Goal: Task Accomplishment & Management: Manage account settings

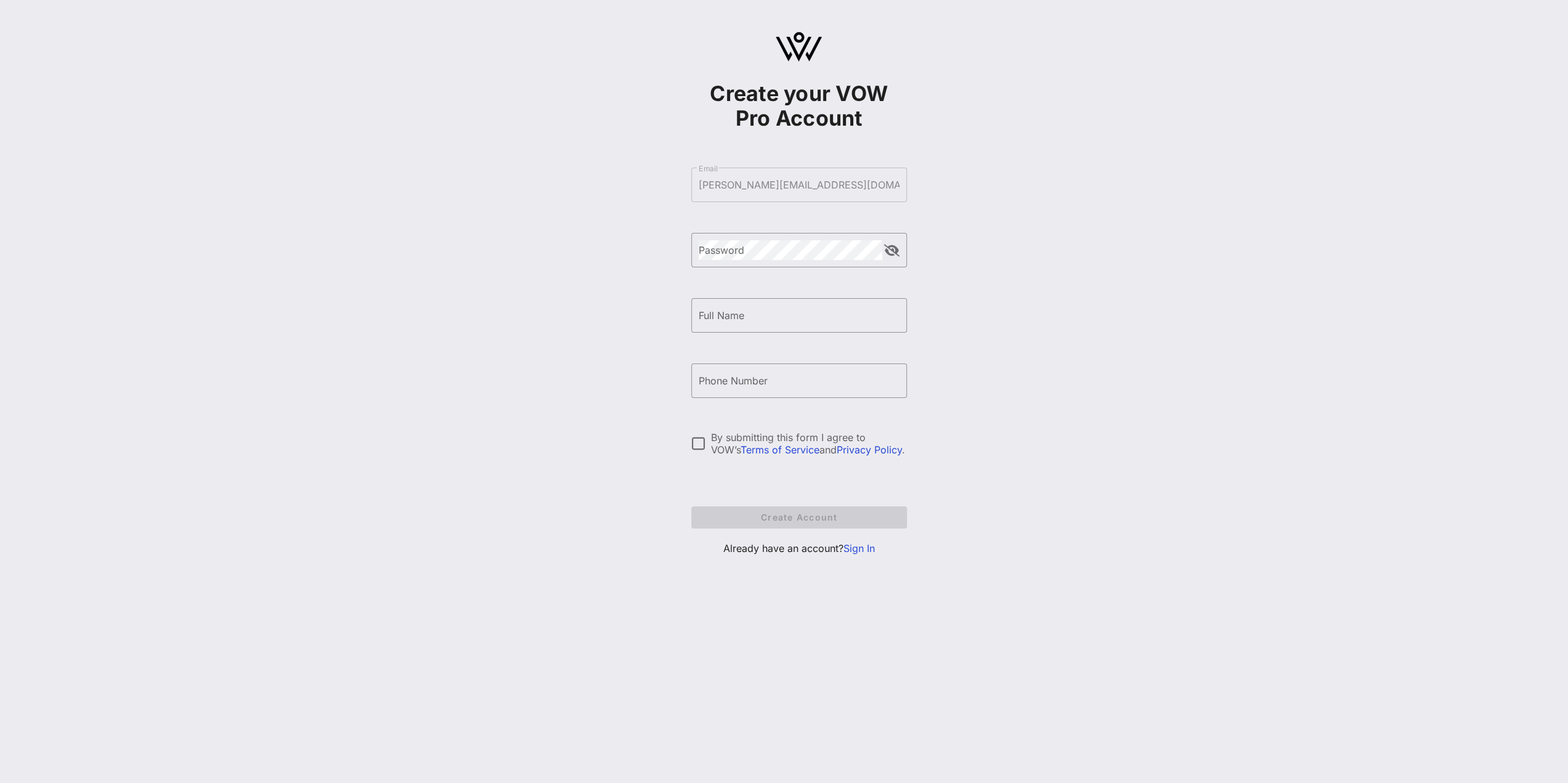
click at [864, 551] on link "Sign In" at bounding box center [859, 547] width 32 height 12
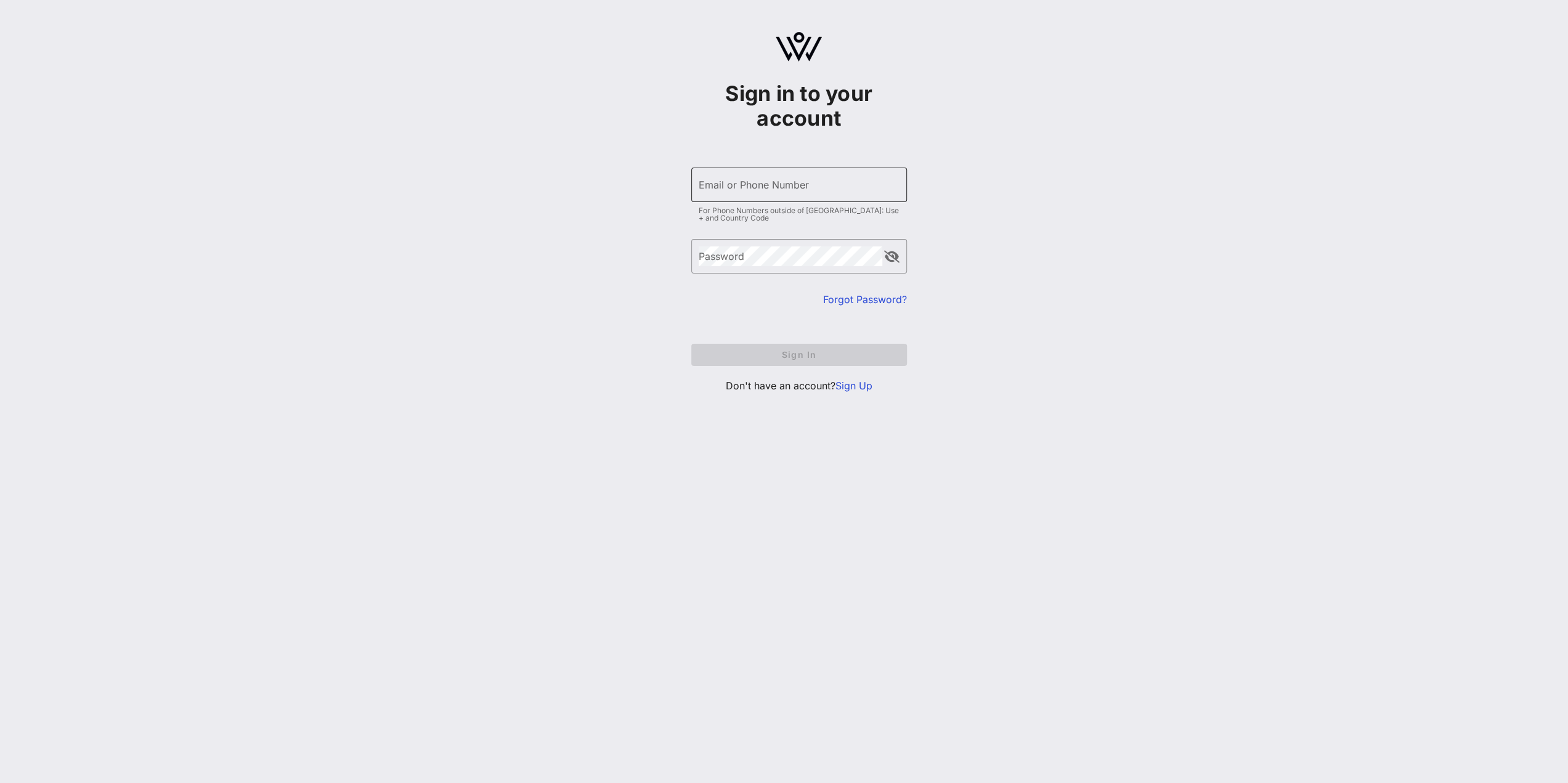
click at [797, 198] on div "Email or Phone Number" at bounding box center [799, 185] width 200 height 34
click at [804, 189] on input "Email or Phone Number" at bounding box center [799, 185] width 200 height 19
type input "[PERSON_NAME][EMAIL_ADDRESS][DOMAIN_NAME]"
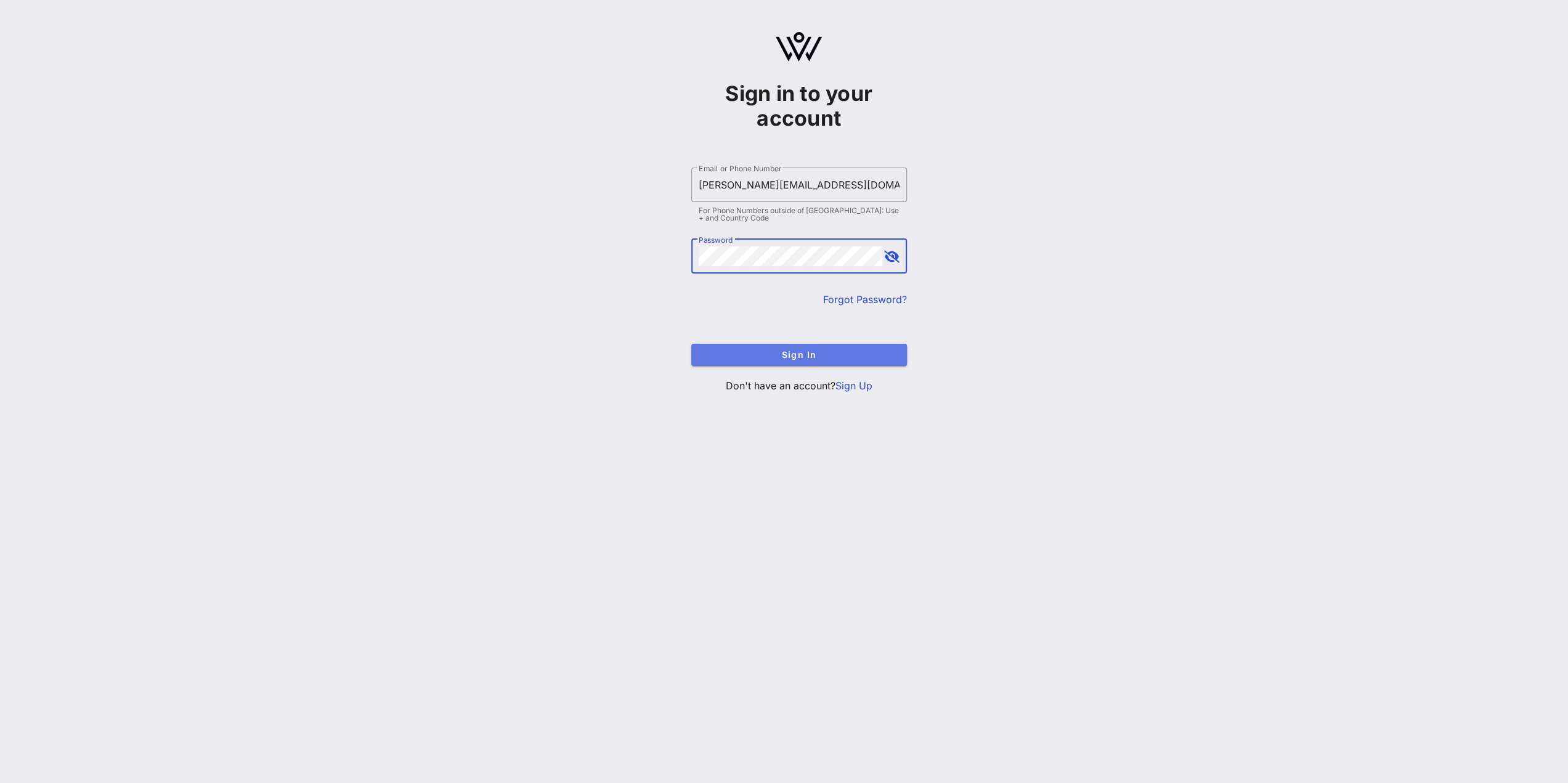
click at [802, 351] on span "Sign In" at bounding box center [799, 353] width 196 height 10
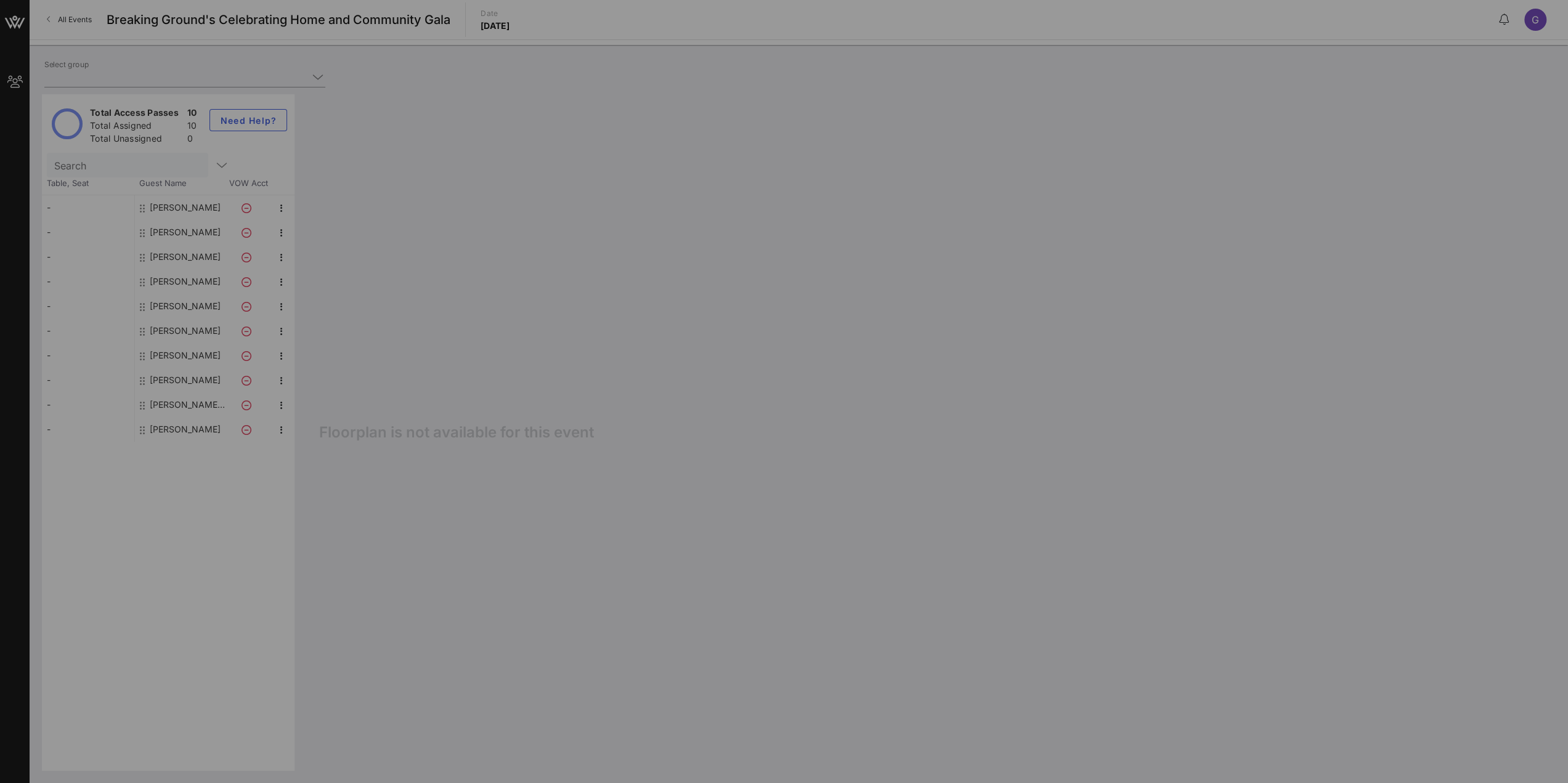
type input "Centrifugal Electric (Builder) [[PERSON_NAME], [PERSON_NAME][EMAIL_ADDRESS][DOM…"
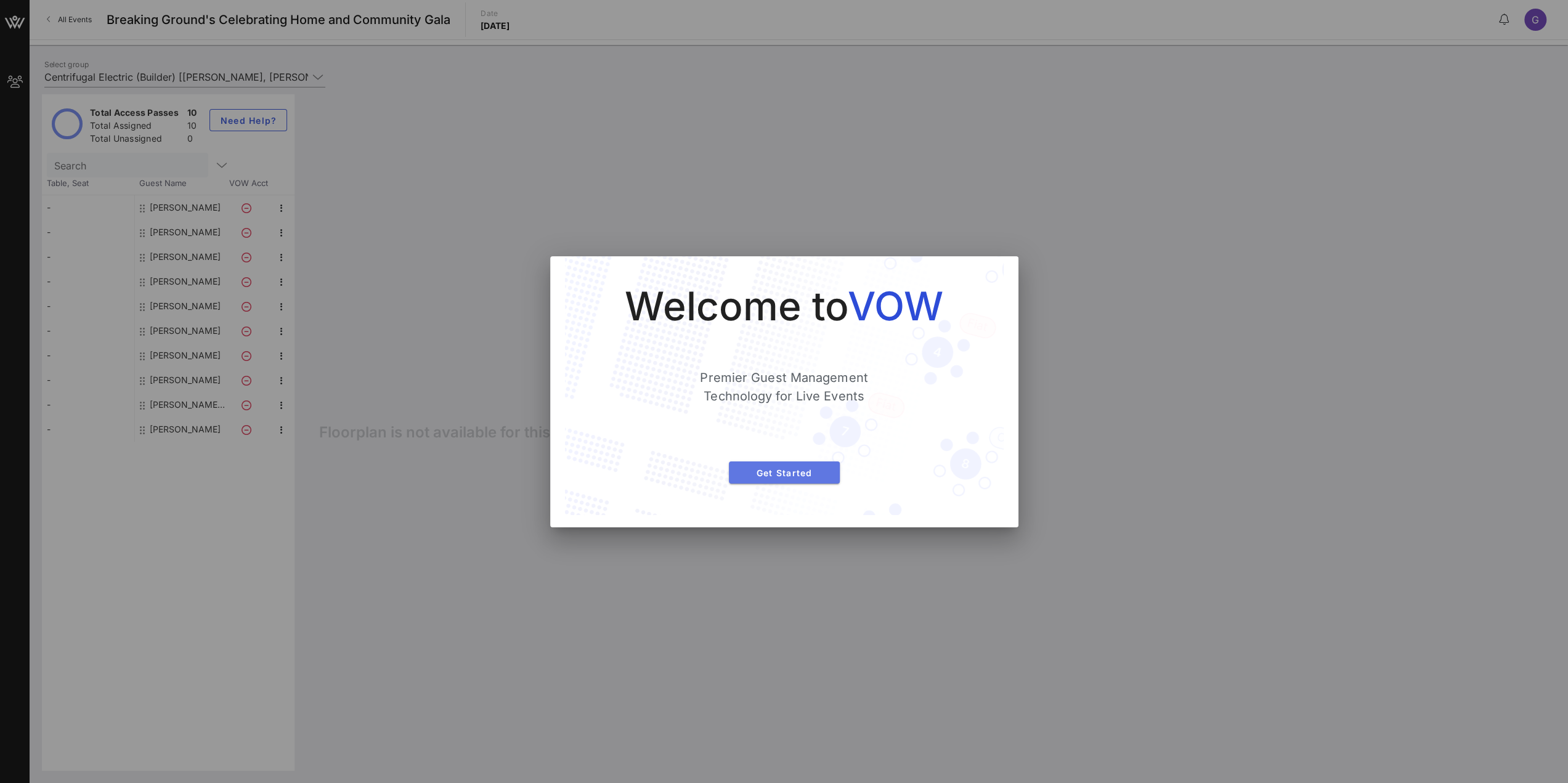
click at [818, 479] on button "Get Started" at bounding box center [784, 472] width 111 height 22
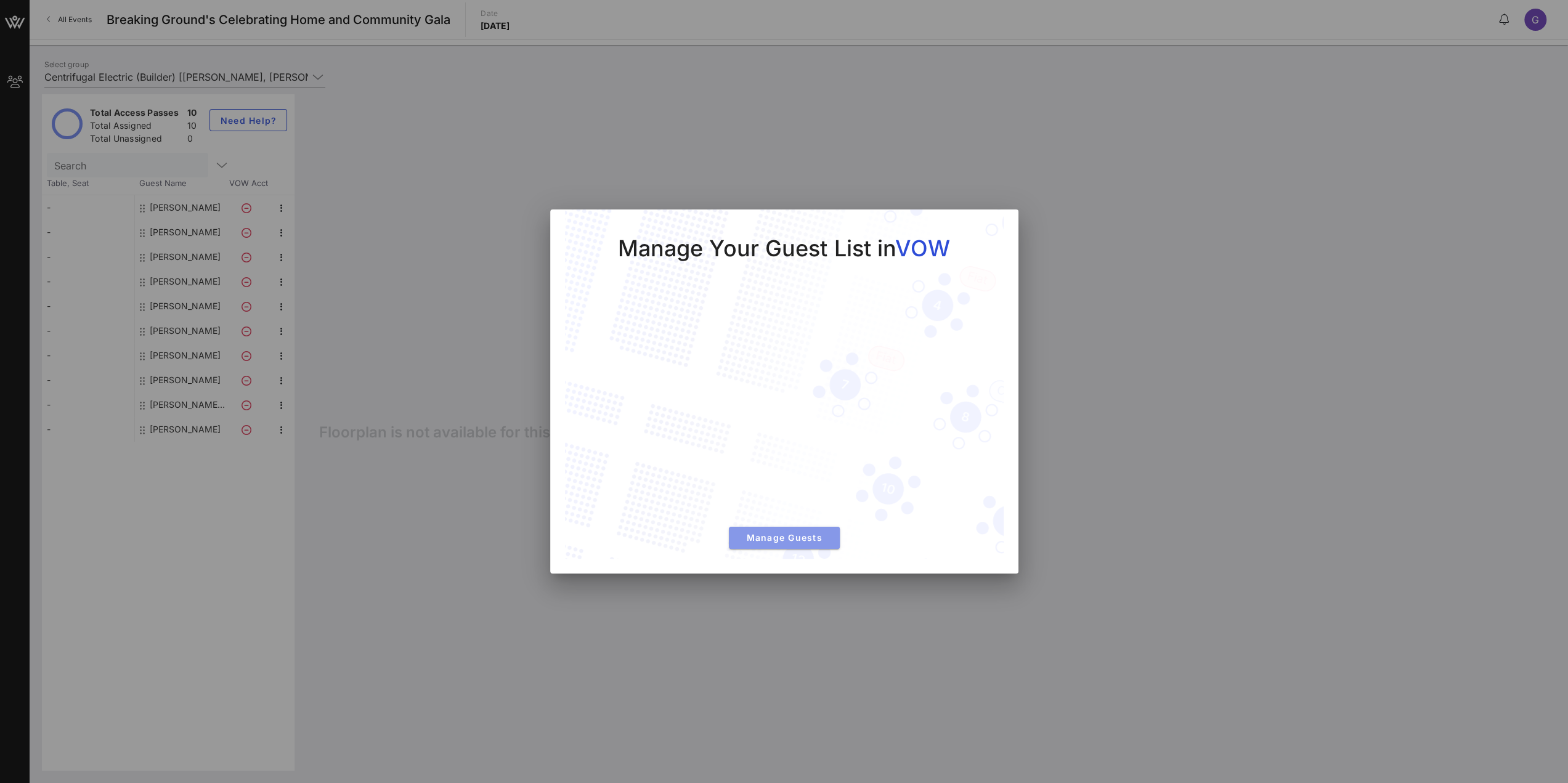
click at [748, 538] on span "Manage Guests" at bounding box center [784, 537] width 91 height 10
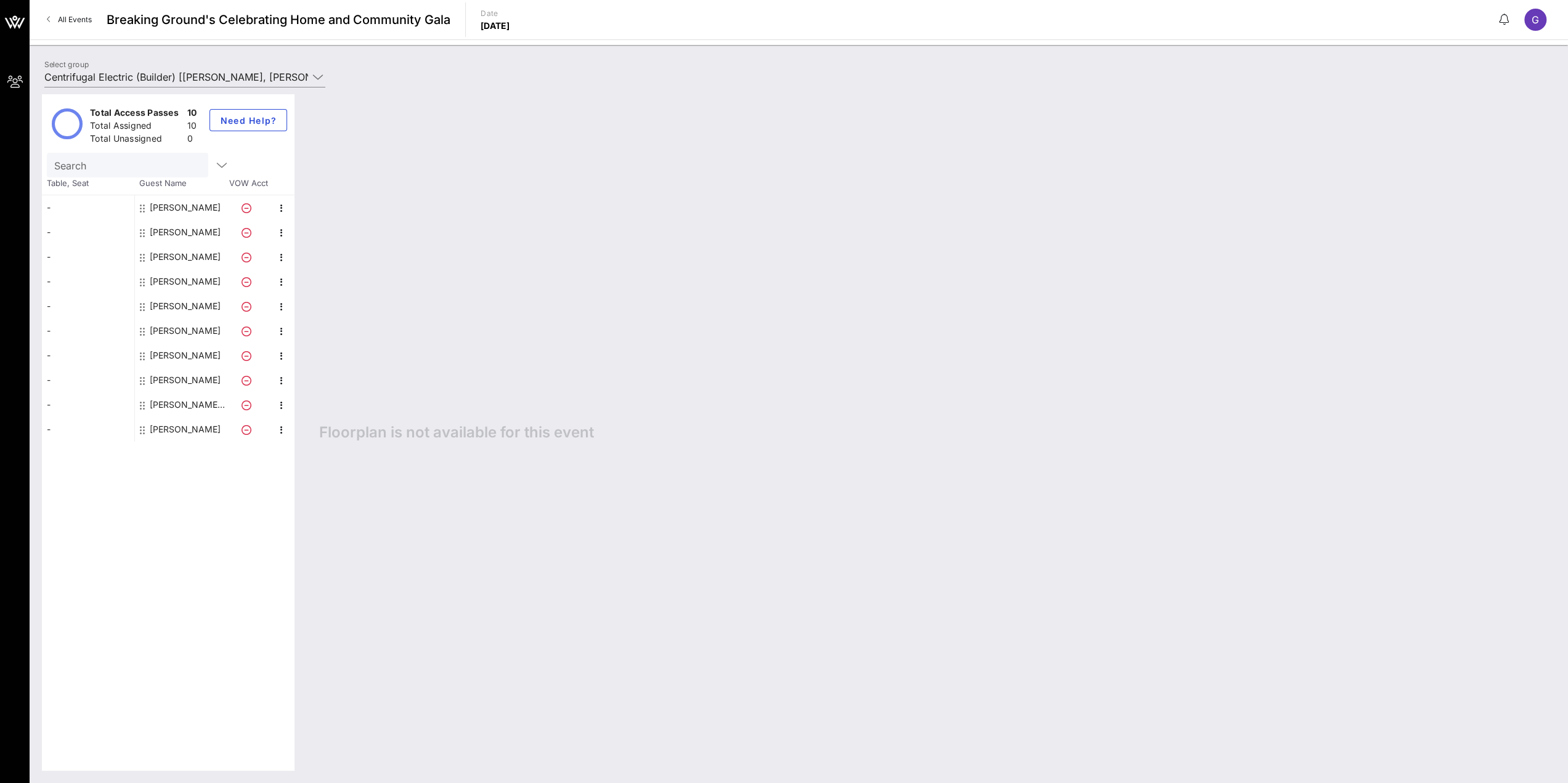
click at [167, 331] on div "[PERSON_NAME]" at bounding box center [185, 330] width 71 height 25
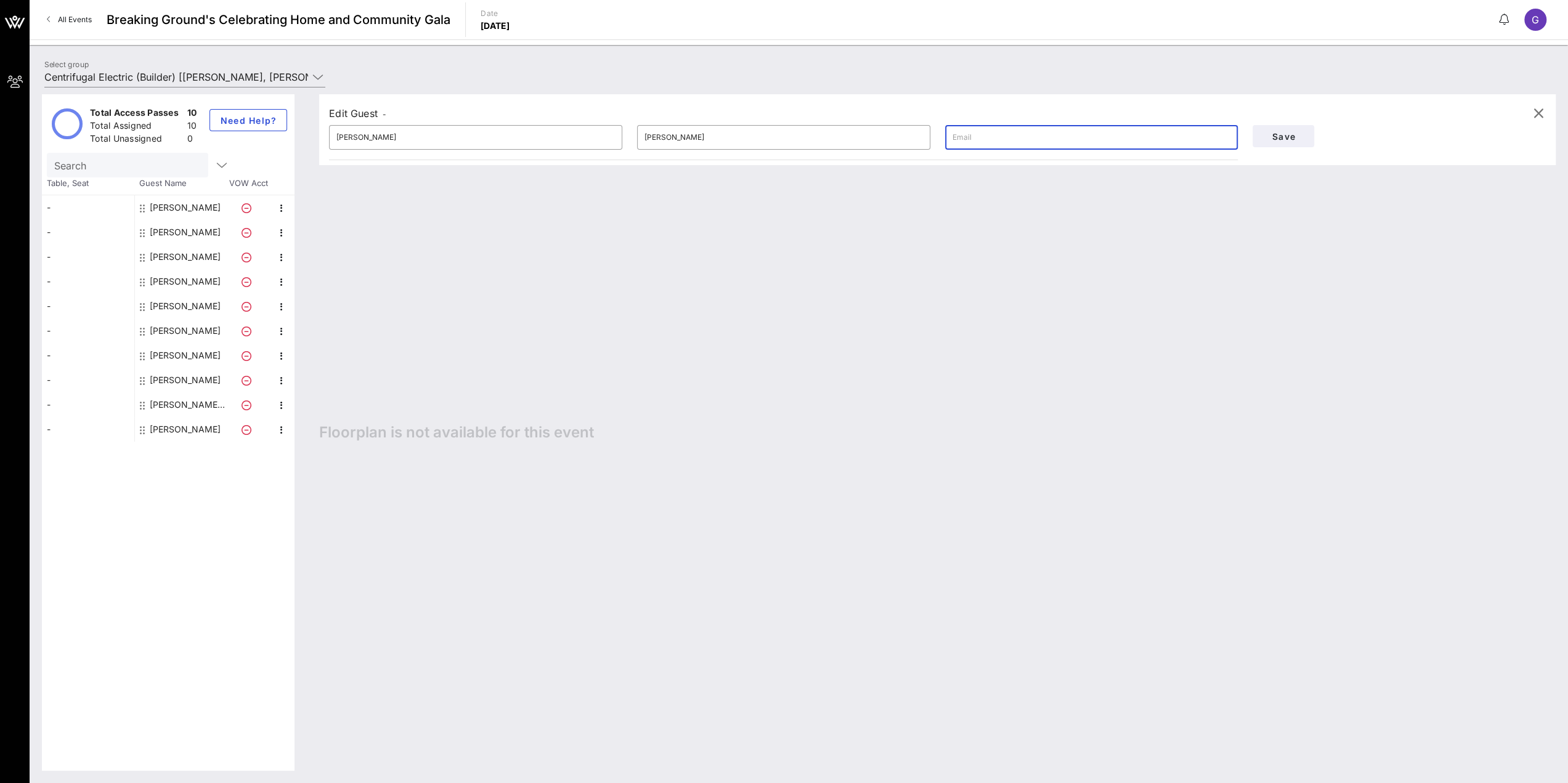
click at [987, 136] on input "text" at bounding box center [1092, 136] width 278 height 19
type input "[EMAIL_ADDRESS][DOMAIN_NAME]"
click at [1280, 138] on span "Save" at bounding box center [1282, 135] width 42 height 10
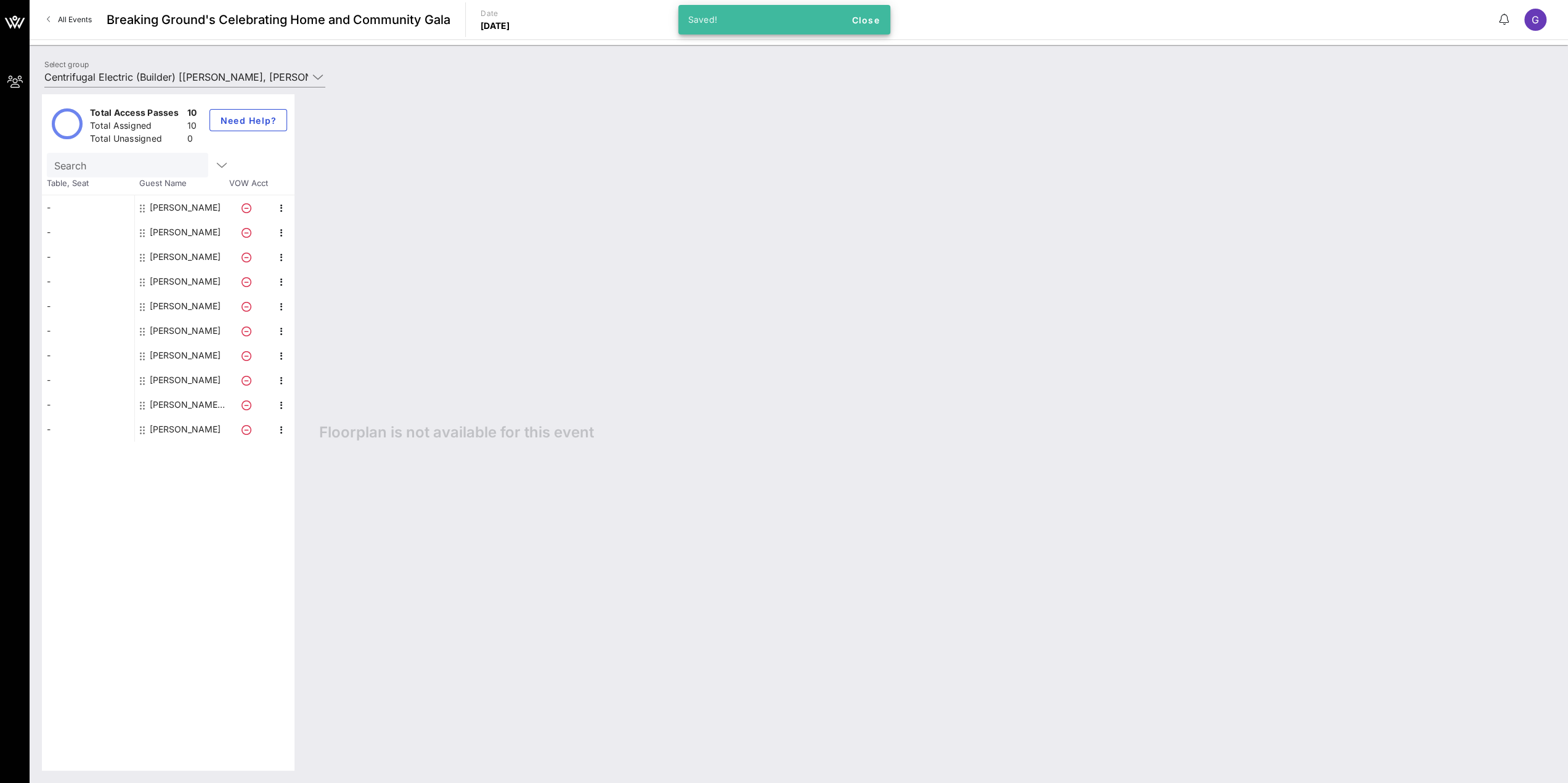
click at [191, 252] on div "[PERSON_NAME]" at bounding box center [185, 257] width 71 height 25
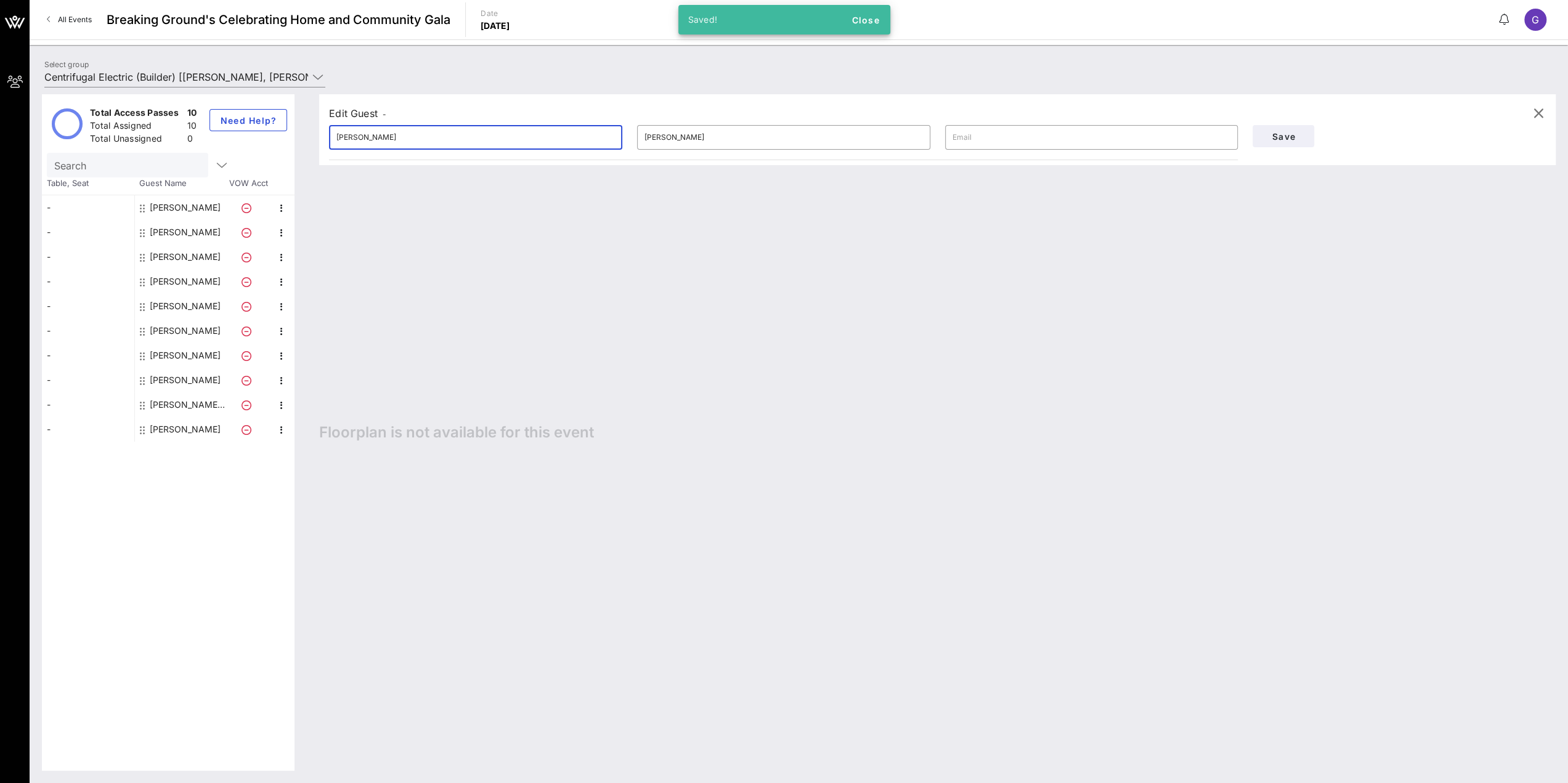
drag, startPoint x: 247, startPoint y: 119, endPoint x: 143, endPoint y: 122, distance: 104.0
click at [144, 121] on div "Total Access Passes 10 Total Assigned 10 Total Unassigned 0 Need Help? Search T…" at bounding box center [798, 432] width 1513 height 676
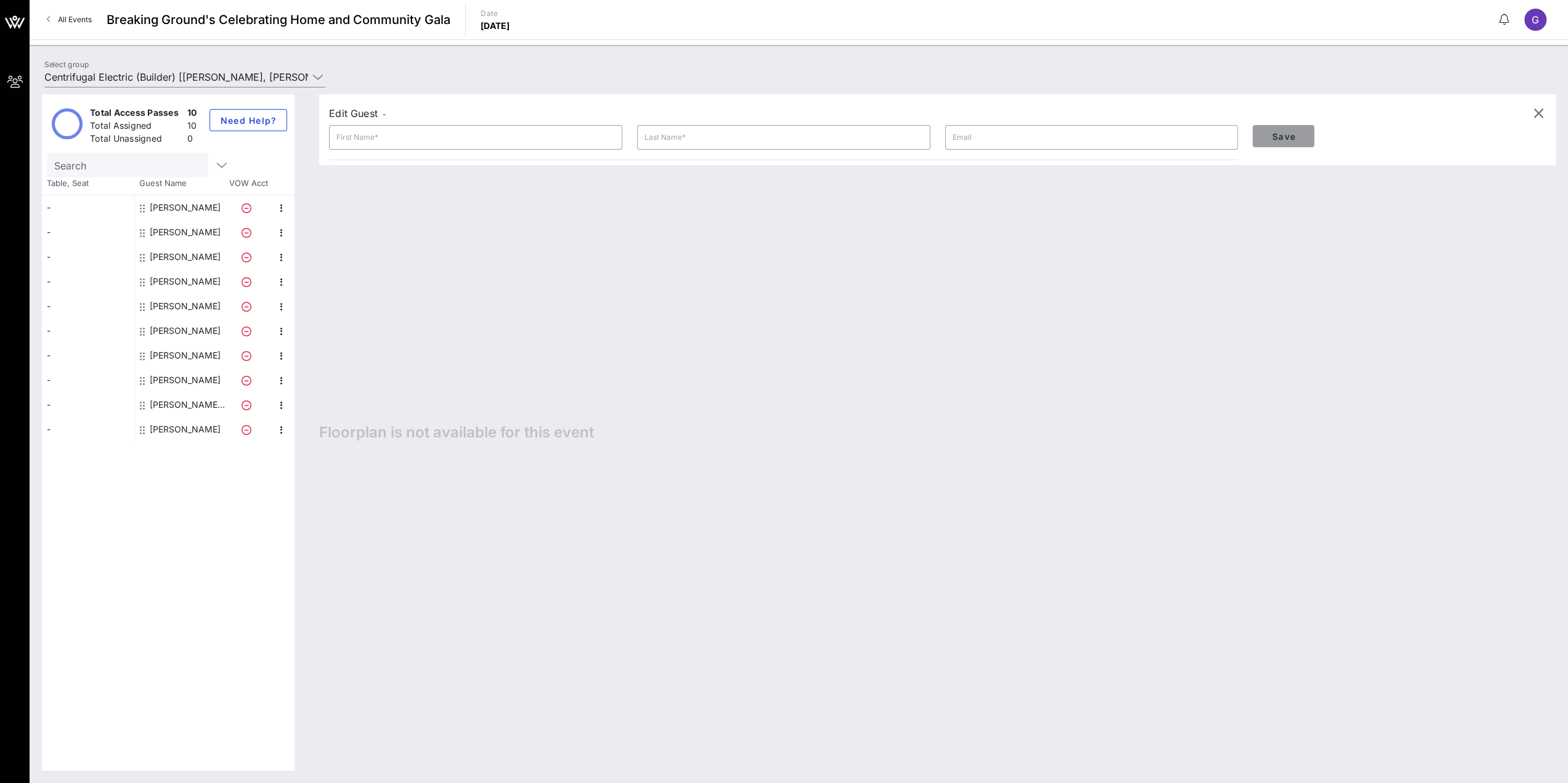
click at [1272, 136] on span "Save" at bounding box center [1282, 135] width 42 height 10
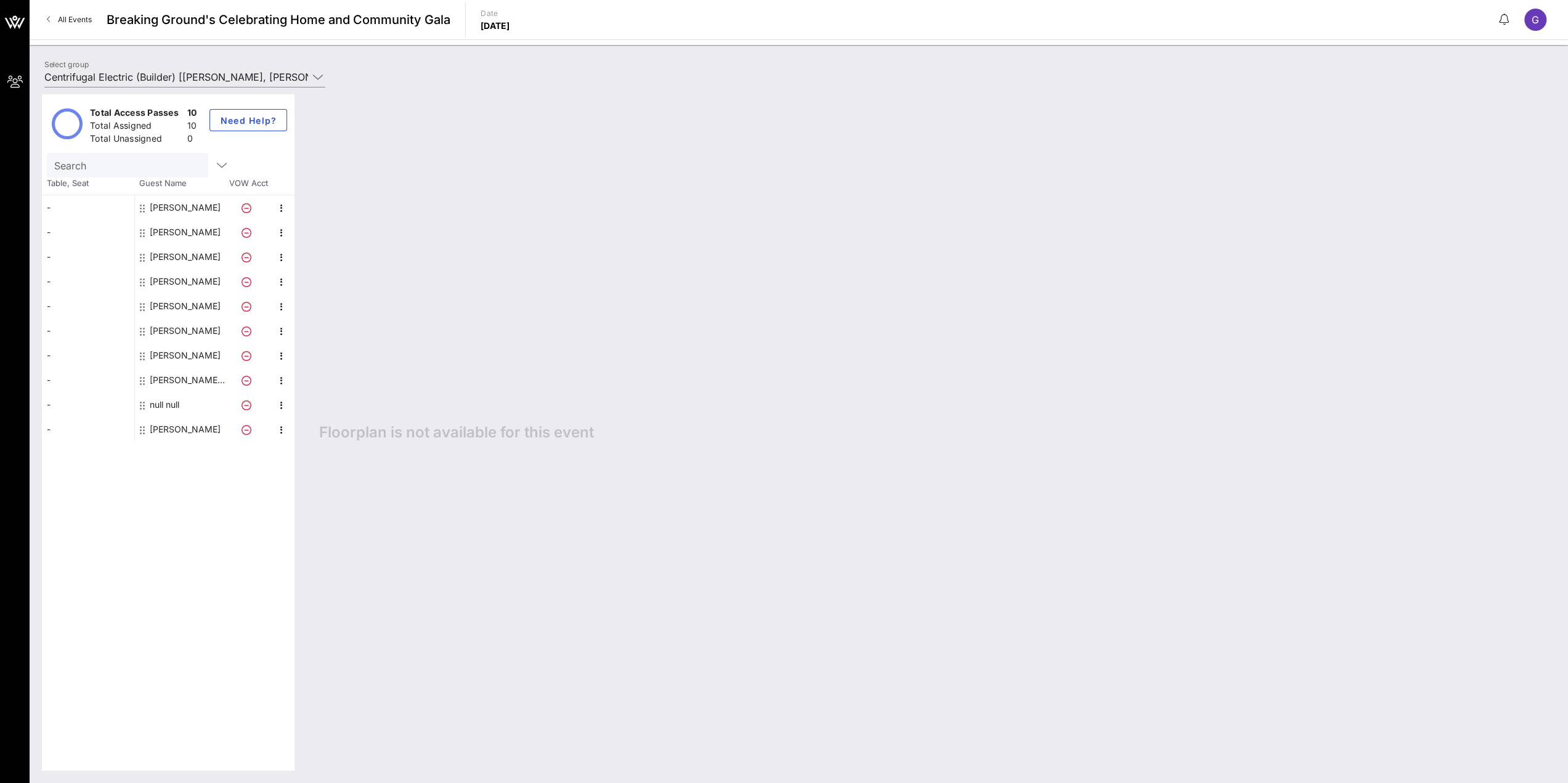
click at [174, 398] on div "null null" at bounding box center [164, 404] width 30 height 25
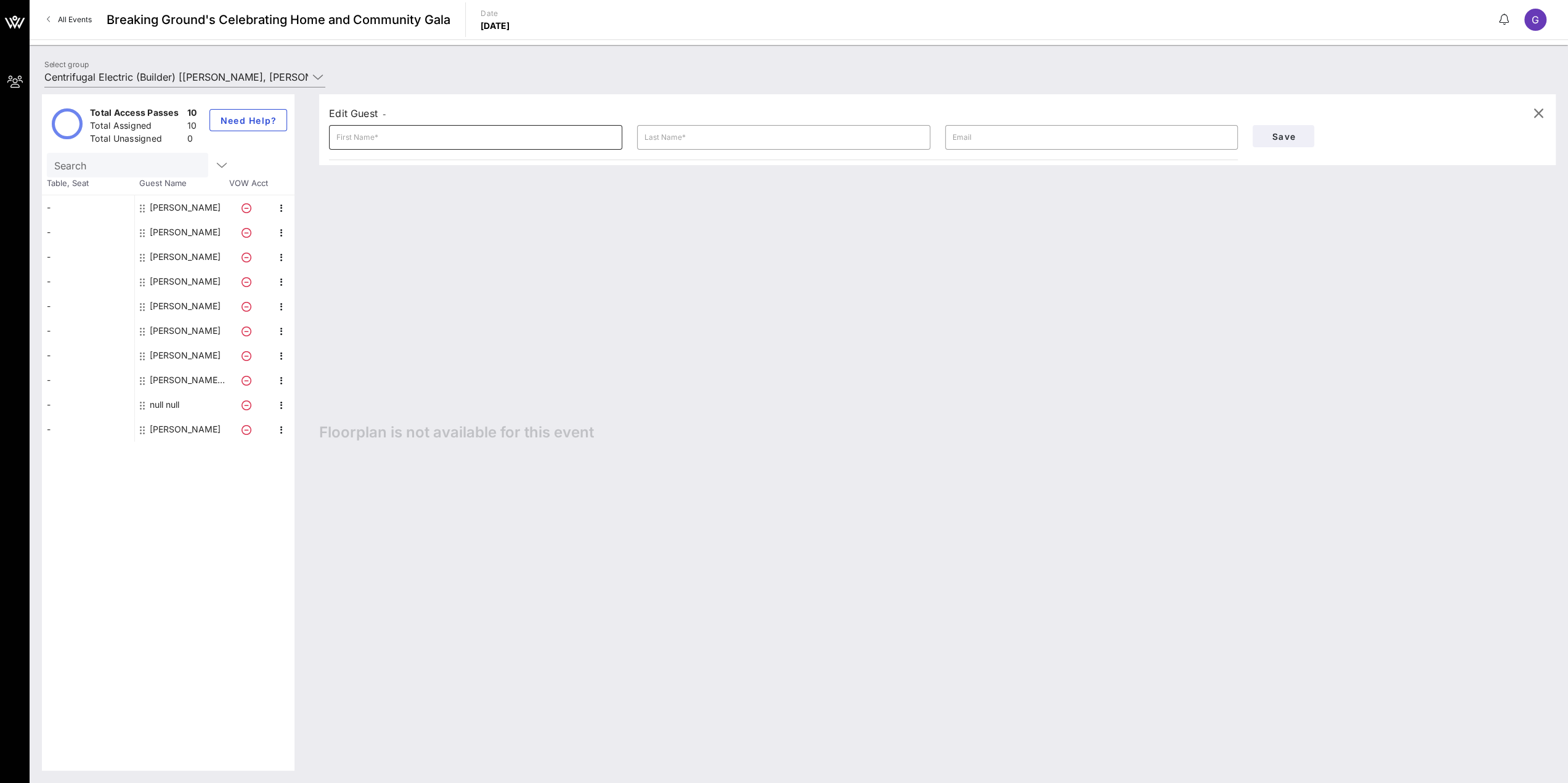
click at [524, 133] on input "text" at bounding box center [476, 136] width 278 height 19
click at [514, 134] on input "text" at bounding box center [476, 136] width 278 height 19
click at [841, 143] on input "text" at bounding box center [784, 136] width 278 height 19
click at [841, 116] on div "Edit Guest -" at bounding box center [937, 113] width 1216 height 19
click at [1539, 113] on icon "button" at bounding box center [1538, 113] width 15 height 15
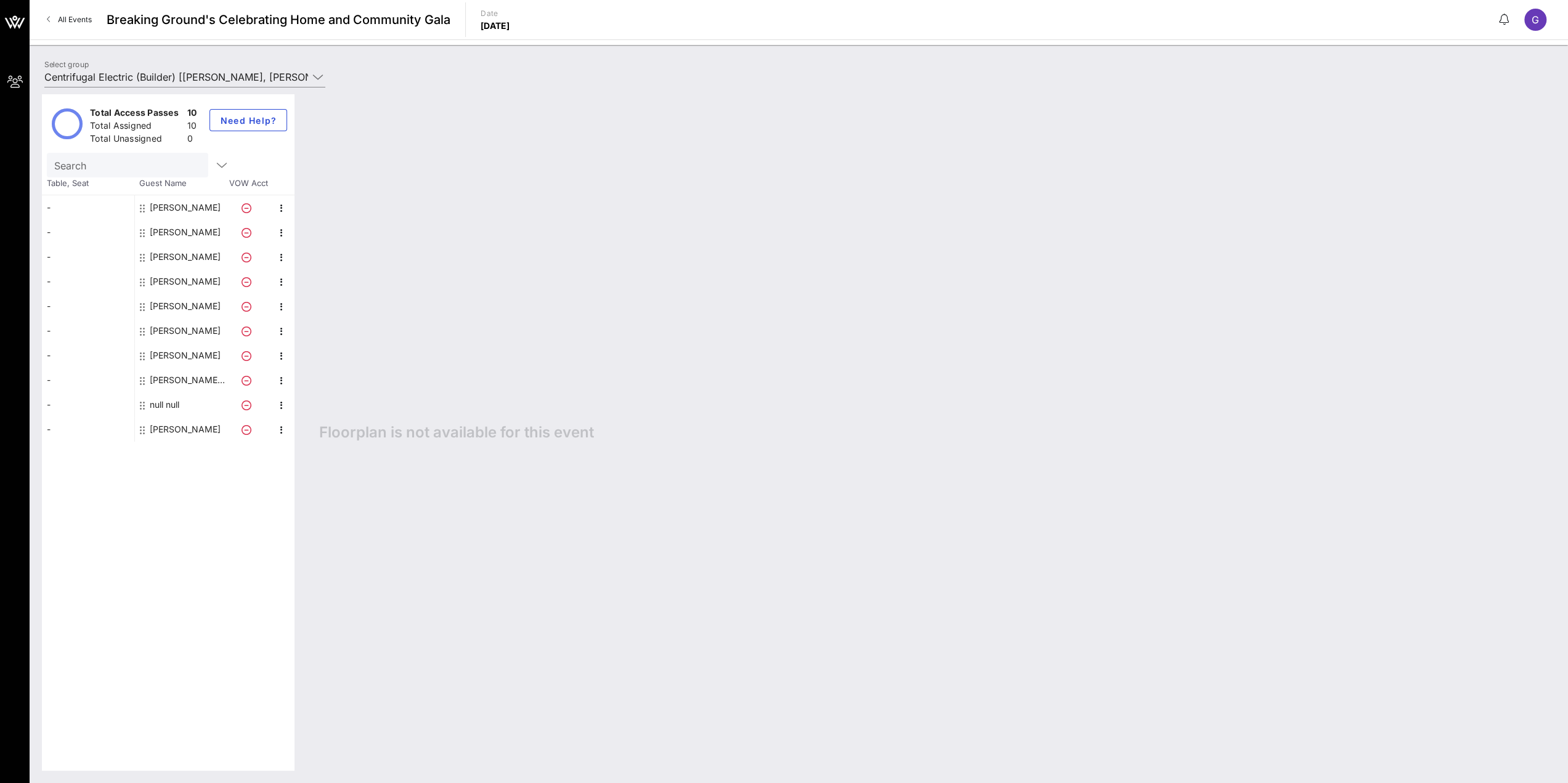
click at [492, 234] on div "Floorplan is not available for this event" at bounding box center [932, 432] width 1249 height 676
click at [206, 306] on div "[PERSON_NAME]" at bounding box center [181, 306] width 93 height 25
click at [187, 306] on div "[PERSON_NAME]" at bounding box center [185, 306] width 71 height 25
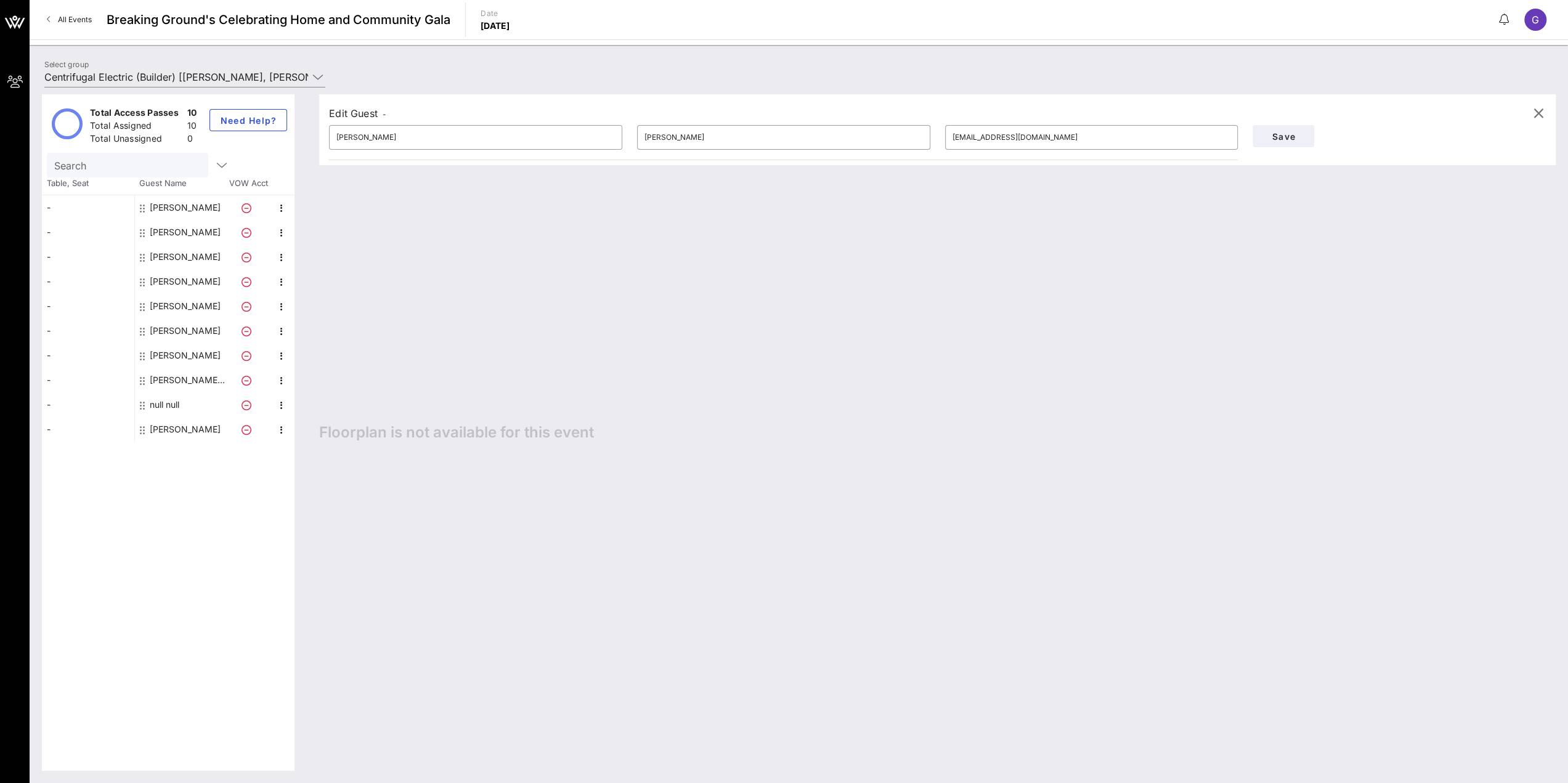
click at [187, 306] on div "[PERSON_NAME]" at bounding box center [185, 306] width 71 height 25
drag, startPoint x: 292, startPoint y: 110, endPoint x: 112, endPoint y: 108, distance: 180.0
click at [113, 108] on div "Total Access Passes 10 Total Assigned 10 Total Unassigned 0 Need Help? Search T…" at bounding box center [798, 432] width 1513 height 676
click at [1278, 142] on button "Save" at bounding box center [1283, 136] width 61 height 22
click at [1305, 138] on button "Save" at bounding box center [1283, 136] width 61 height 22
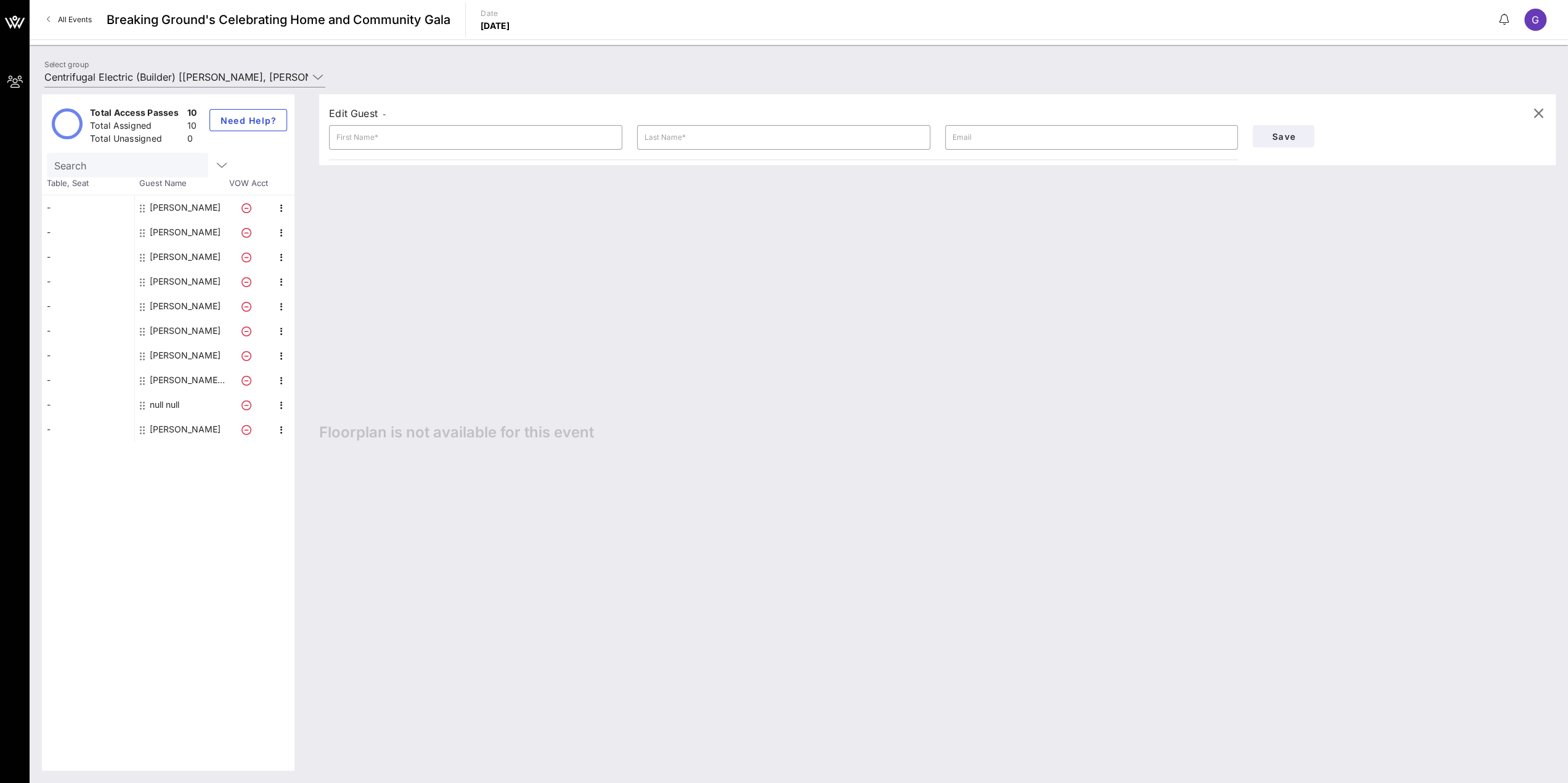
click at [176, 307] on div "[PERSON_NAME]" at bounding box center [185, 306] width 71 height 25
type input "[PERSON_NAME]"
type input "[EMAIL_ADDRESS][DOMAIN_NAME]"
drag, startPoint x: 1065, startPoint y: 134, endPoint x: 872, endPoint y: 123, distance: 193.3
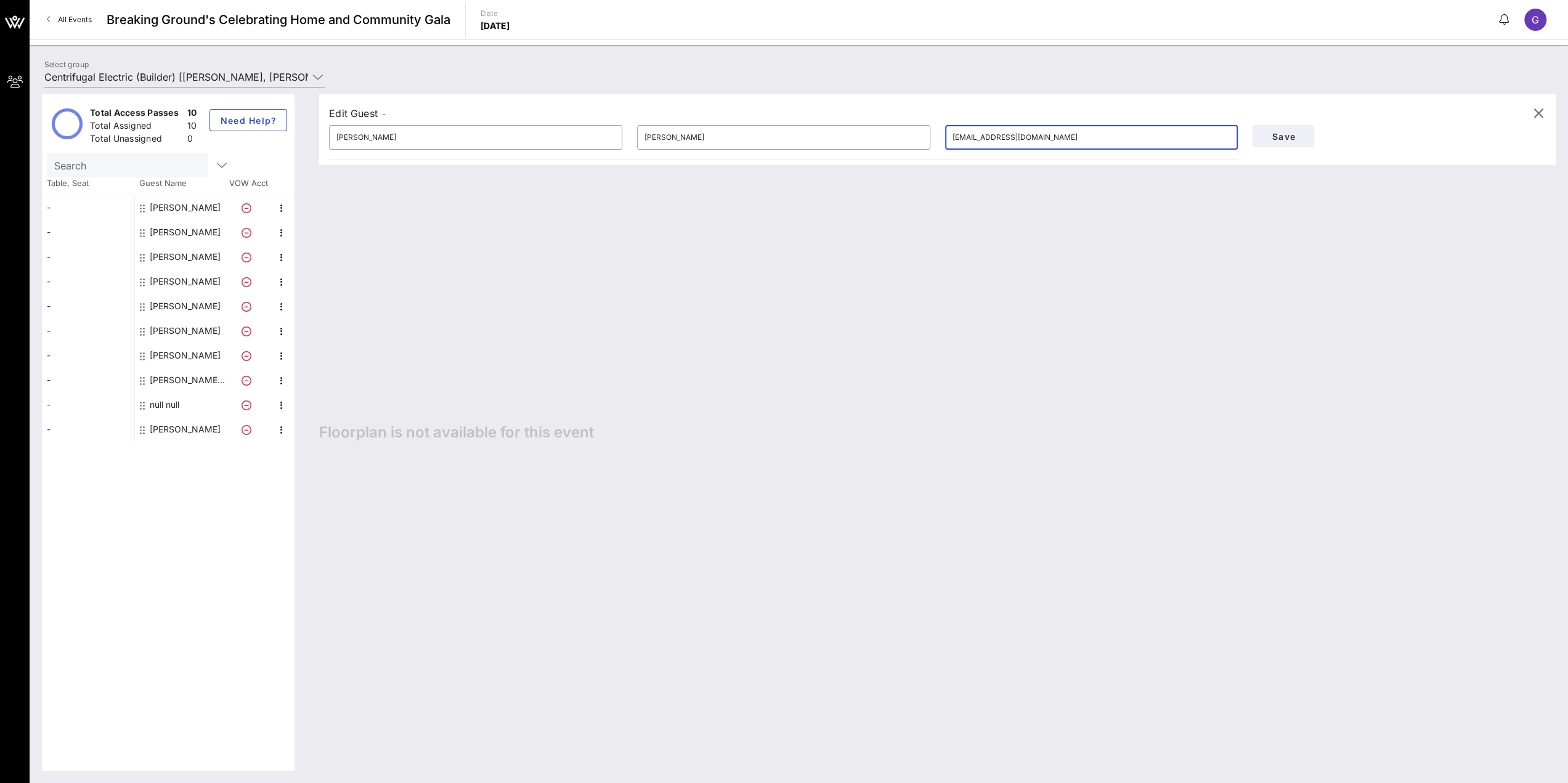
click at [872, 123] on div "​ [PERSON_NAME] ​ [PERSON_NAME] ​ [EMAIL_ADDRESS][DOMAIN_NAME]" at bounding box center [783, 137] width 923 height 39
drag, startPoint x: 474, startPoint y: 136, endPoint x: 262, endPoint y: 129, distance: 212.1
click at [262, 129] on div "Total Access Passes 10 Total Assigned 10 Total Unassigned 0 Need Help? Search T…" at bounding box center [798, 432] width 1513 height 676
click at [1299, 138] on span "Save" at bounding box center [1282, 135] width 42 height 10
click at [162, 327] on div "[PERSON_NAME]" at bounding box center [185, 330] width 71 height 25
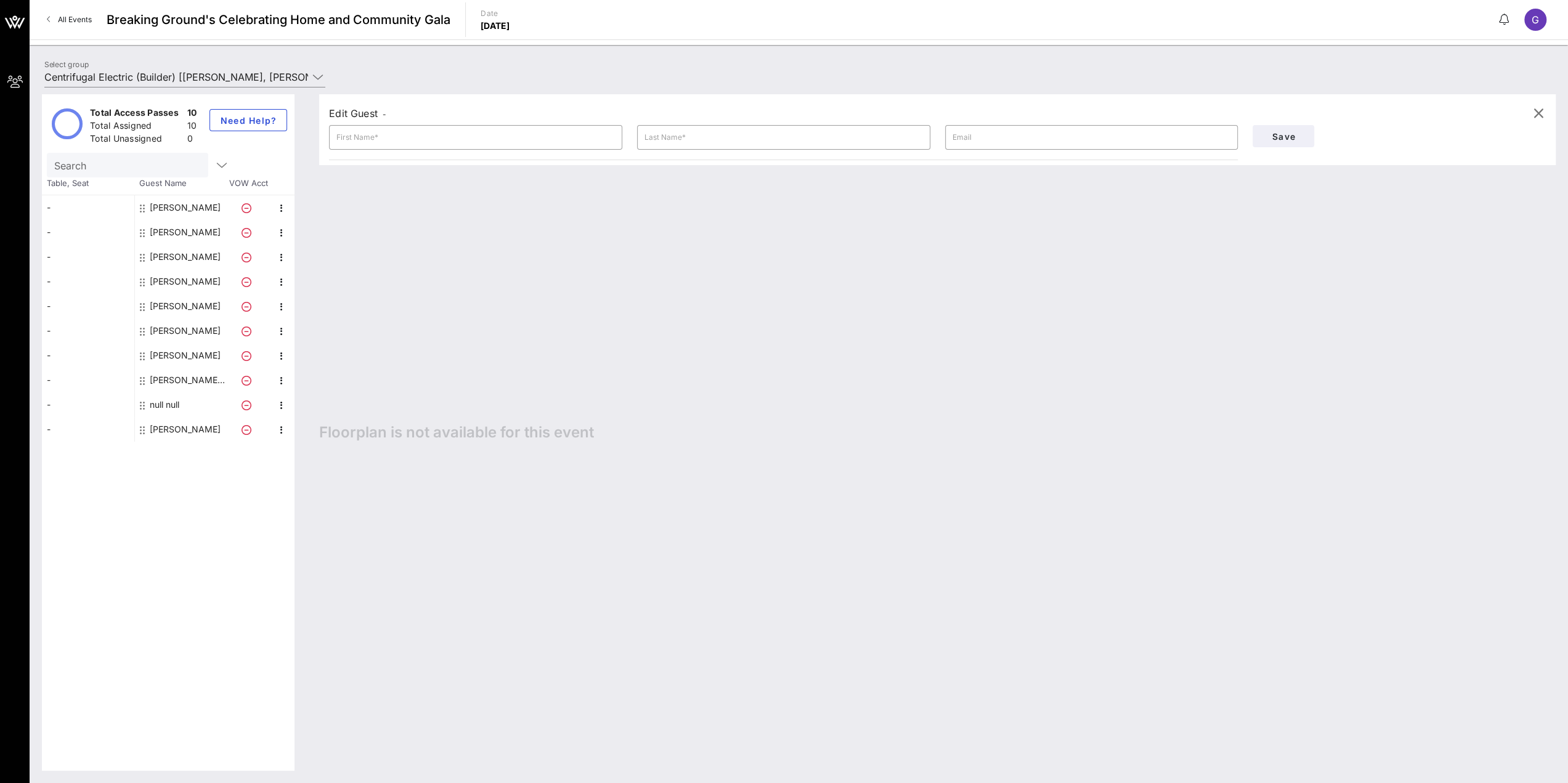
type input "[PERSON_NAME]"
type input "[EMAIL_ADDRESS][DOMAIN_NAME]"
click at [174, 410] on div "null null" at bounding box center [164, 404] width 30 height 25
click at [185, 310] on div "[PERSON_NAME]" at bounding box center [185, 306] width 71 height 25
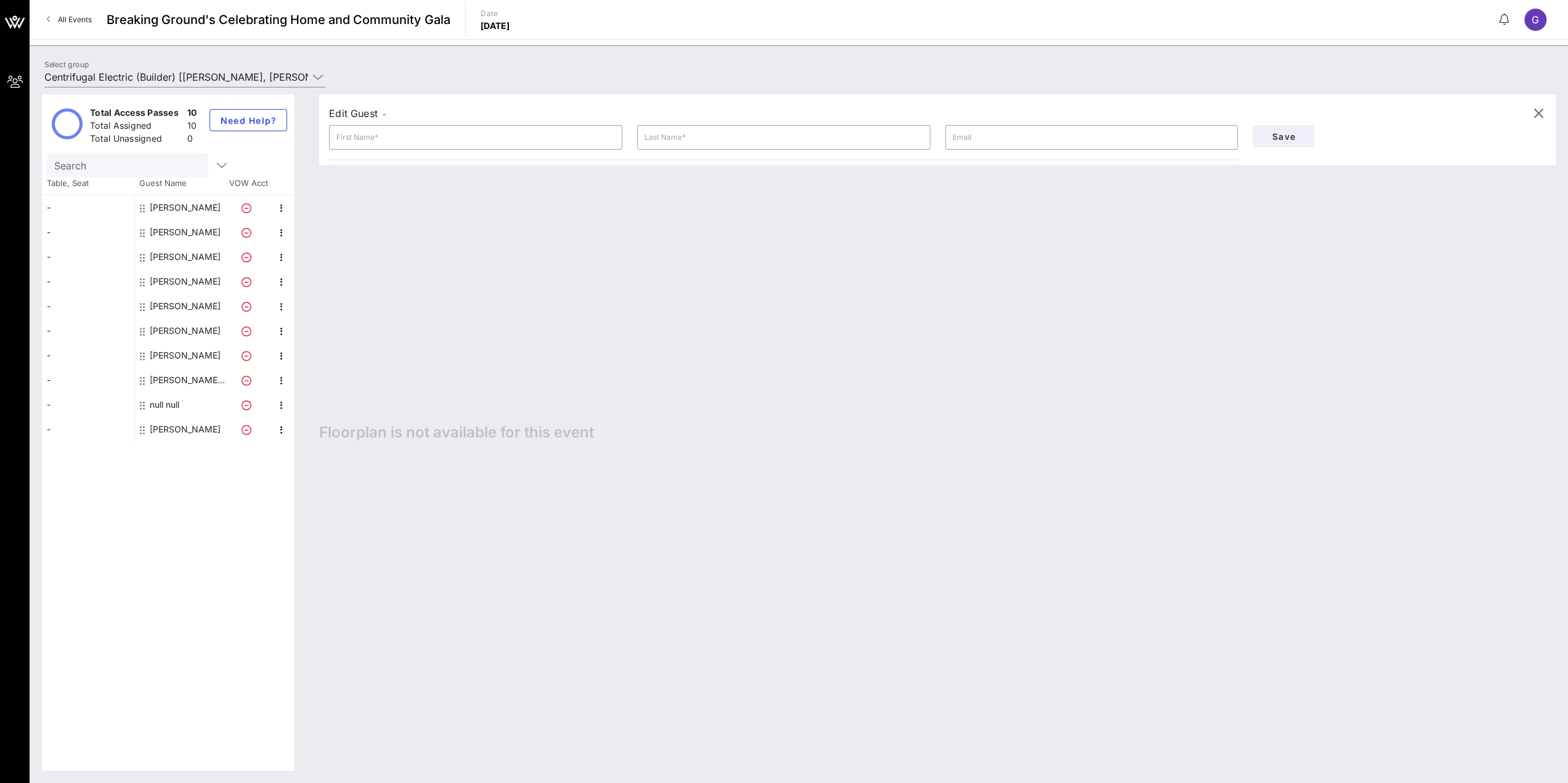
type input "[PERSON_NAME]"
drag, startPoint x: 1059, startPoint y: 137, endPoint x: 836, endPoint y: 111, distance: 224.5
click at [836, 111] on div "Edit Guest - ​ [PERSON_NAME] ​ [PERSON_NAME] ​ [EMAIL_ADDRESS][DOMAIN_NAME] Save" at bounding box center [937, 130] width 1237 height 71
type input "[PERSON_NAME][EMAIL_ADDRESS][DOMAIN_NAME]"
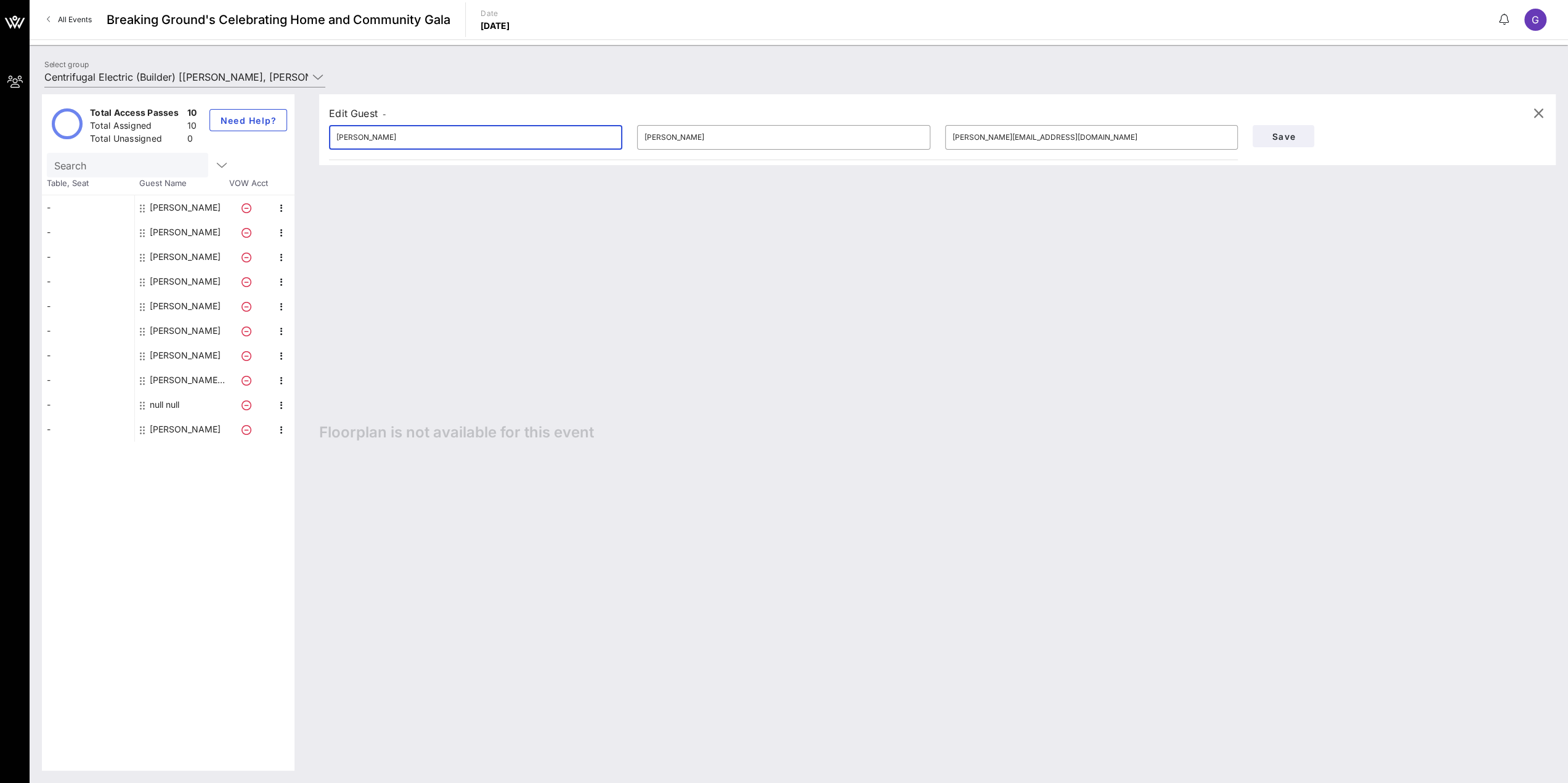
drag, startPoint x: 511, startPoint y: 142, endPoint x: 290, endPoint y: 125, distance: 221.7
click at [292, 125] on div "Total Access Passes 10 Total Assigned 10 Total Unassigned 0 Need Help? Search T…" at bounding box center [798, 432] width 1513 height 676
click at [1304, 136] on button "Save" at bounding box center [1283, 136] width 61 height 22
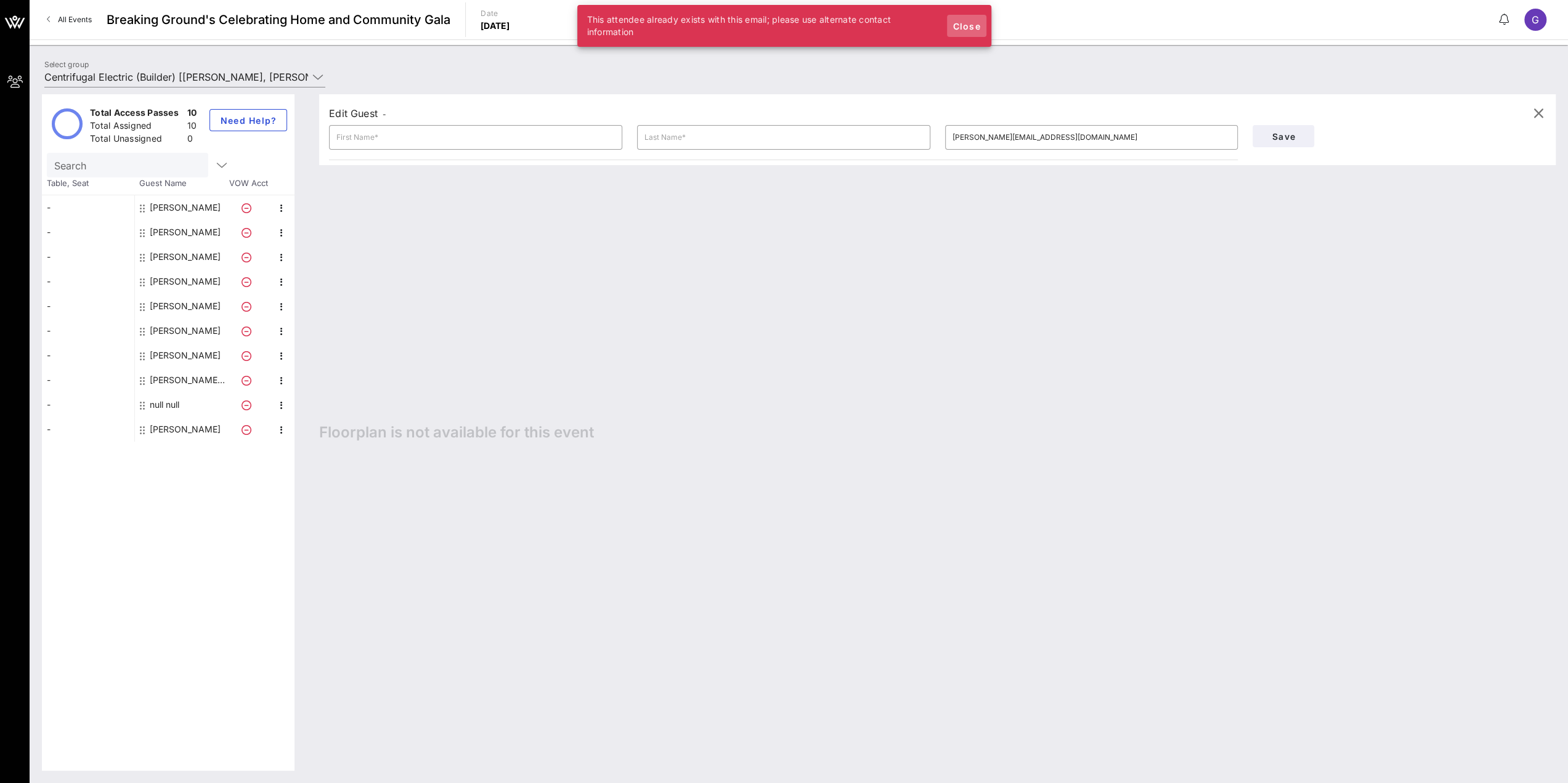
click at [963, 27] on span "Close" at bounding box center [967, 26] width 30 height 10
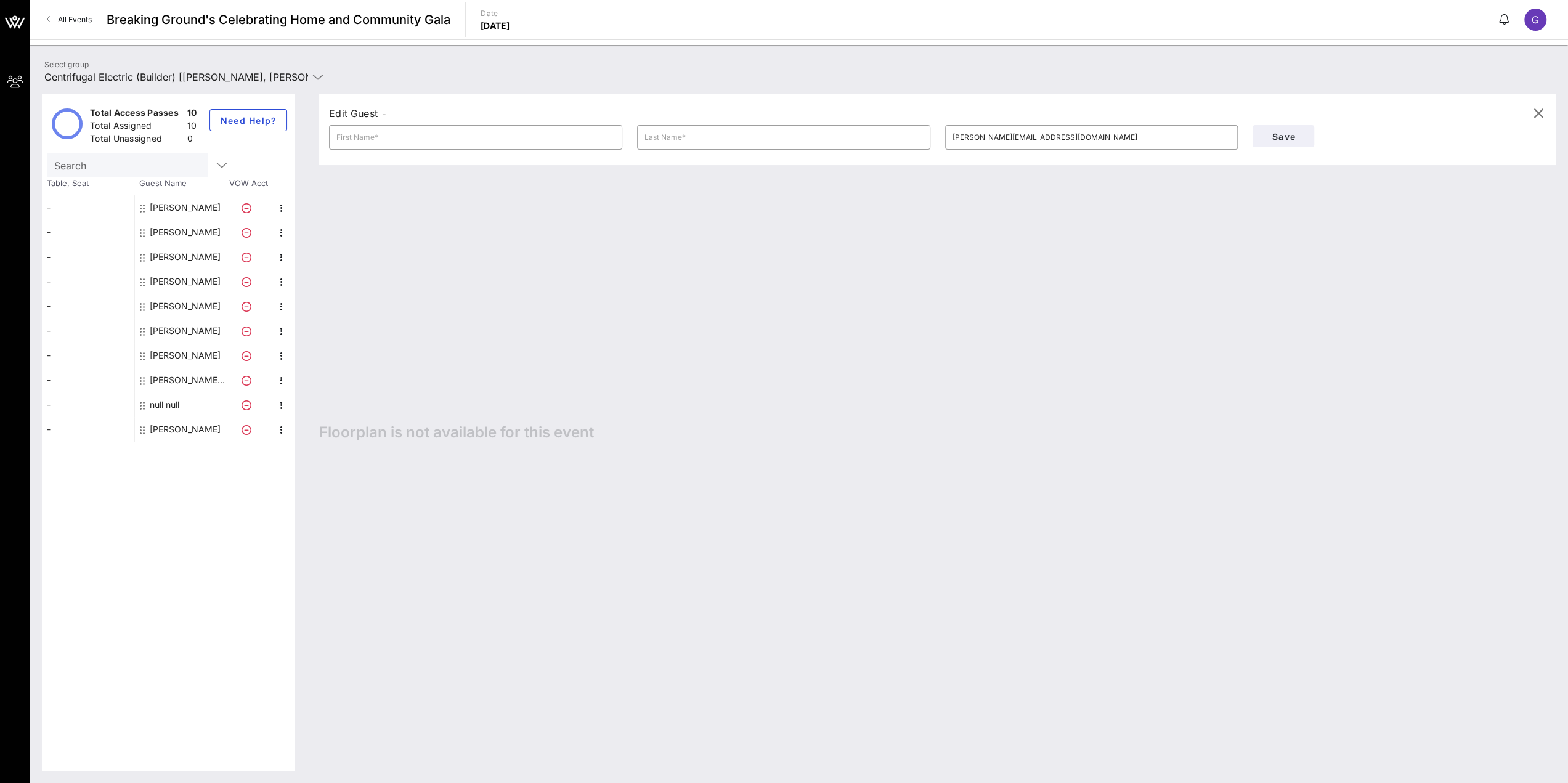
click at [161, 228] on div "[PERSON_NAME]" at bounding box center [185, 232] width 71 height 25
type input "[PERSON_NAME]"
type input "Vezzuso"
type input "[EMAIL_ADDRESS][DOMAIN_NAME]"
click at [189, 306] on div "[PERSON_NAME]" at bounding box center [185, 306] width 71 height 25
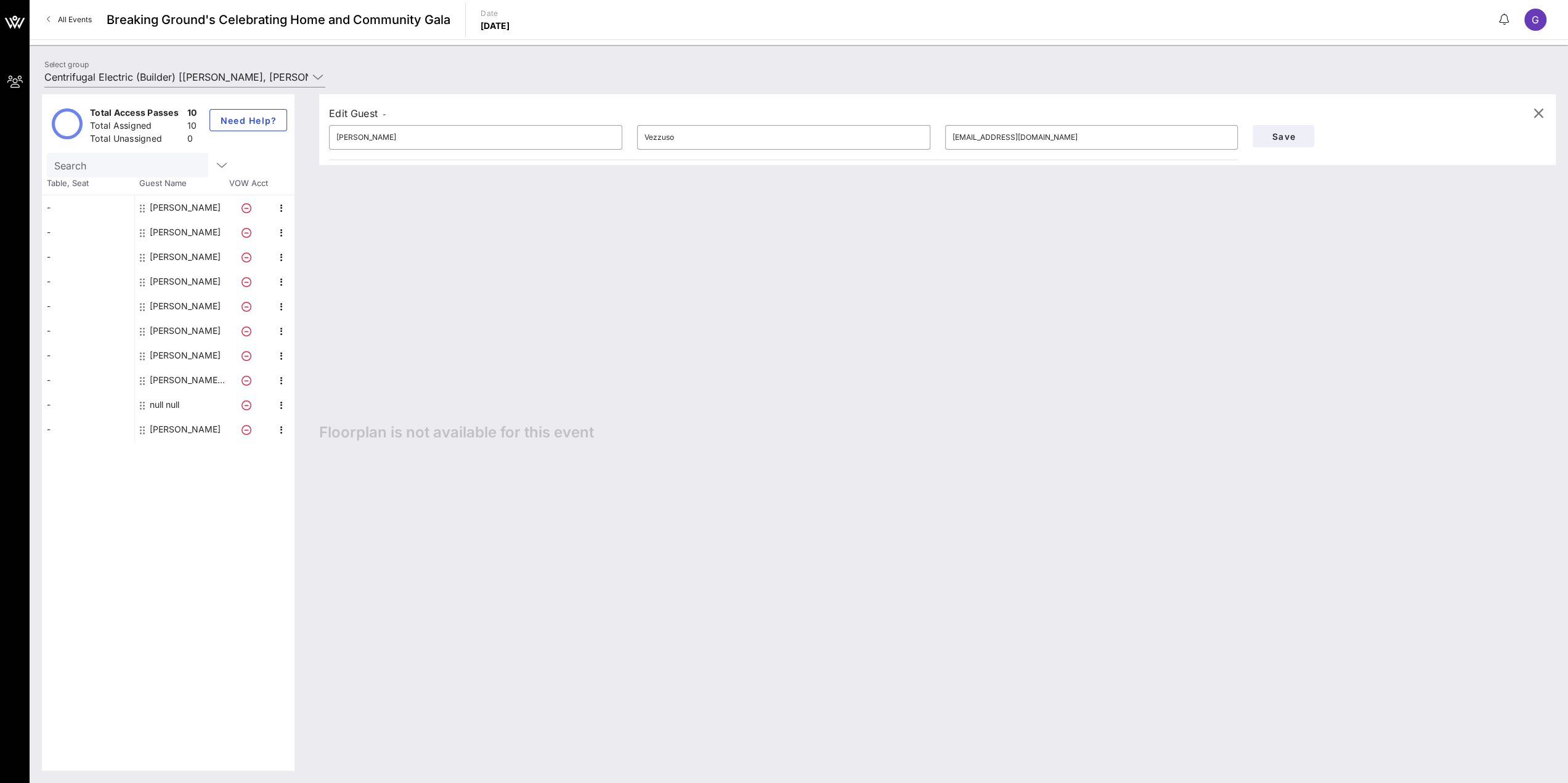
type input "[PERSON_NAME]"
click at [998, 134] on input "[EMAIL_ADDRESS][DOMAIN_NAME]" at bounding box center [1092, 136] width 278 height 19
drag, startPoint x: 1095, startPoint y: 135, endPoint x: 687, endPoint y: 111, distance: 408.7
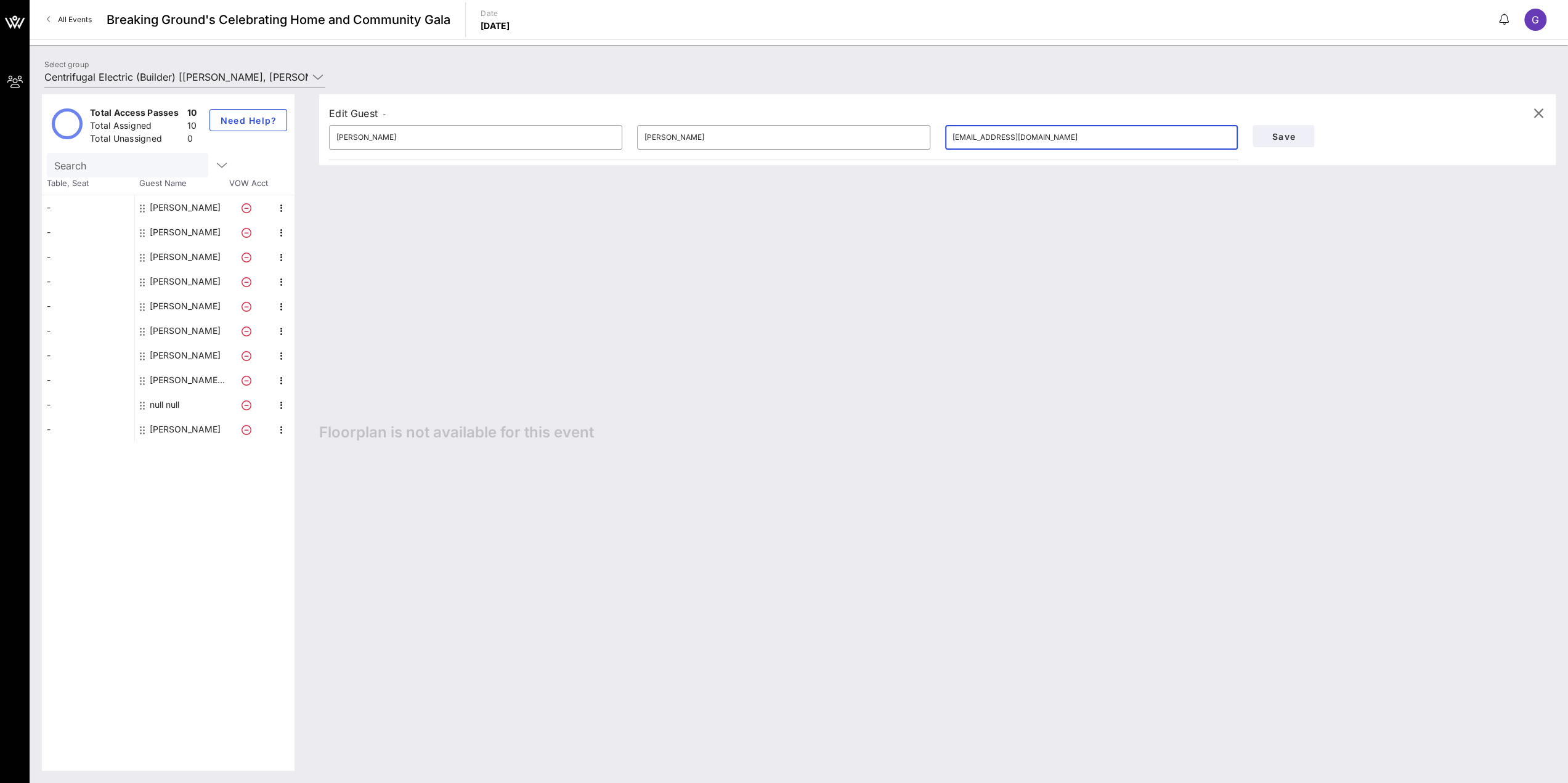
click at [687, 112] on div "Edit Guest - ​ [PERSON_NAME] ​ [PERSON_NAME] ​ [EMAIL_ADDRESS][DOMAIN_NAME] Save" at bounding box center [937, 130] width 1237 height 71
type input "[EMAIL_ADDRESS][DOMAIN_NAME]"
drag, startPoint x: 379, startPoint y: 134, endPoint x: 267, endPoint y: 125, distance: 112.4
click at [285, 129] on div "Total Access Passes 10 Total Assigned 10 Total Unassigned 0 Need Help? Search T…" at bounding box center [798, 432] width 1513 height 676
click at [1301, 144] on button "Save" at bounding box center [1283, 136] width 61 height 22
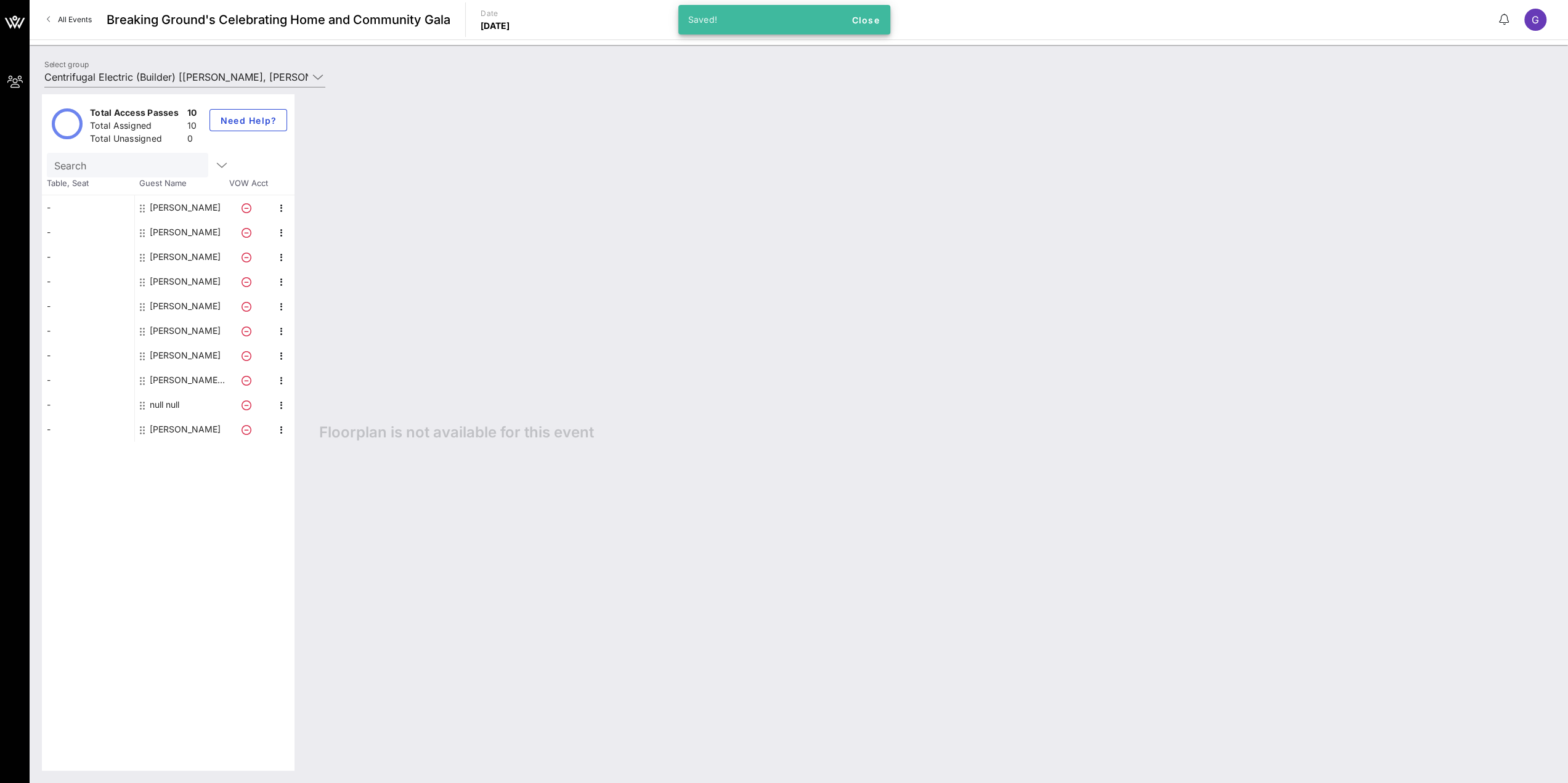
click at [186, 305] on div "[PERSON_NAME]" at bounding box center [185, 306] width 71 height 25
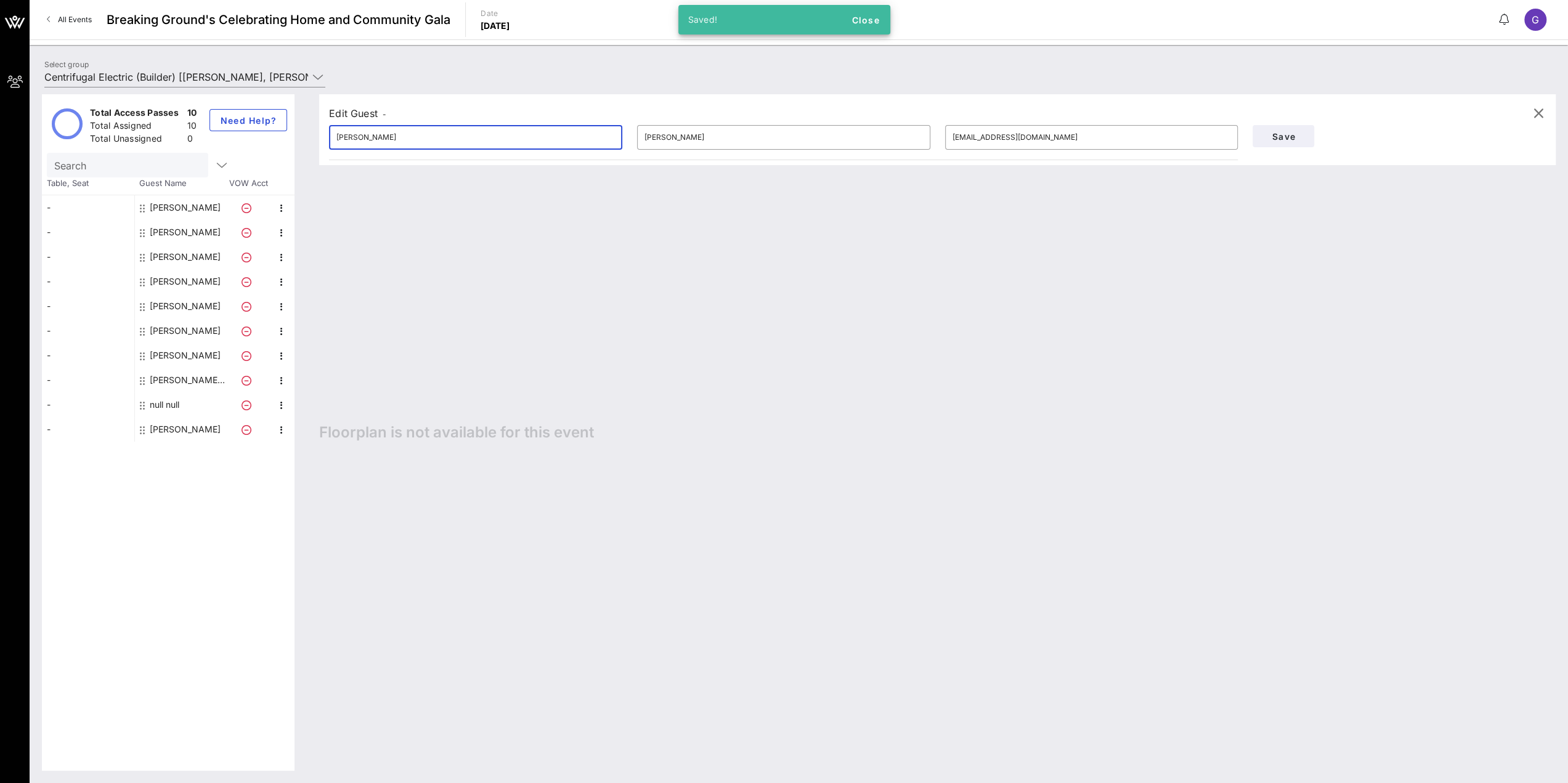
drag, startPoint x: 161, startPoint y: 115, endPoint x: 97, endPoint y: 114, distance: 64.0
click at [97, 114] on div "Total Access Passes 10 Total Assigned 10 Total Unassigned 0 Need Help? Search T…" at bounding box center [798, 432] width 1513 height 676
type input "Centrifugal"
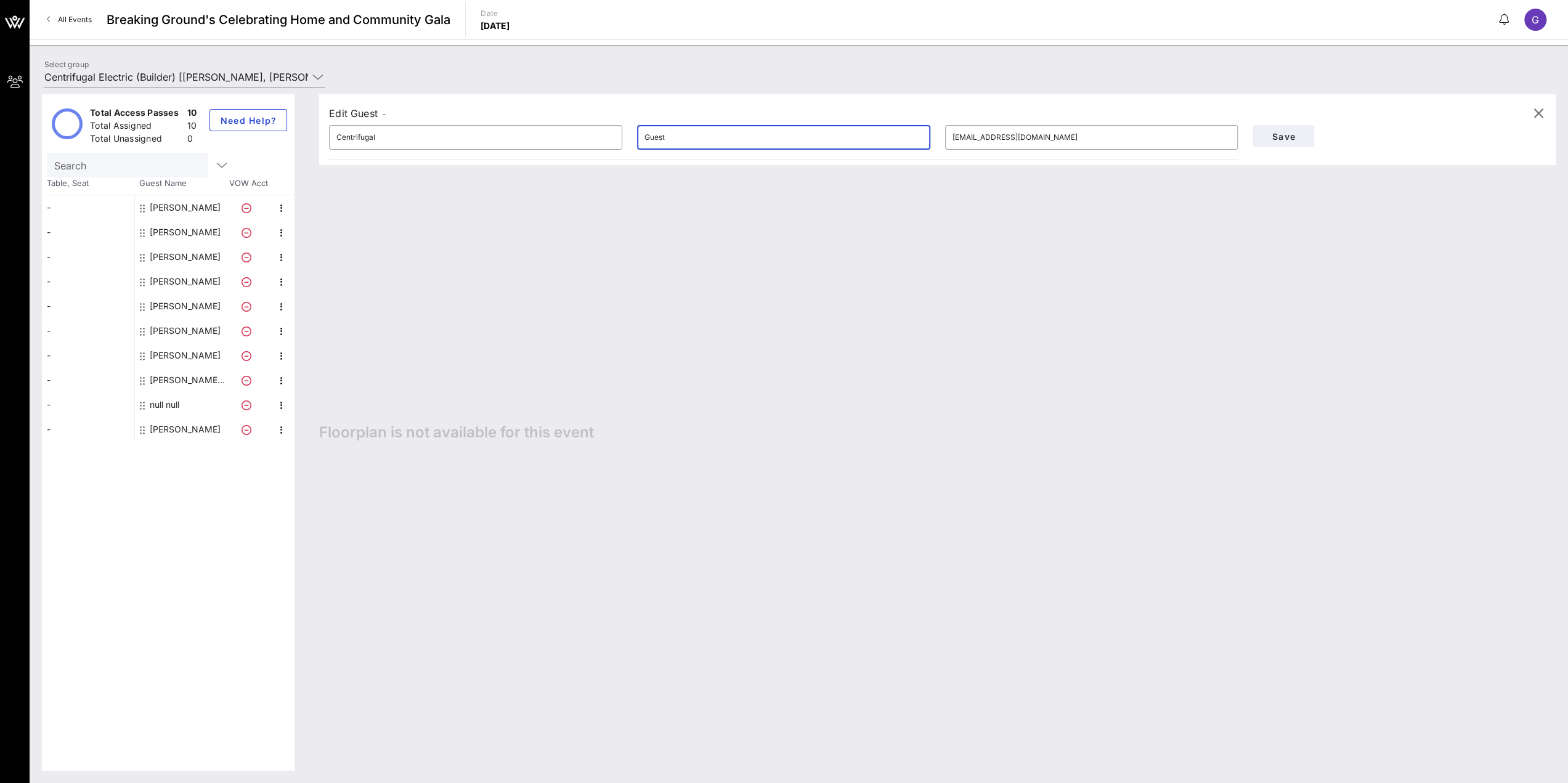
type input "Guest"
click at [1277, 140] on span "Save" at bounding box center [1282, 135] width 42 height 10
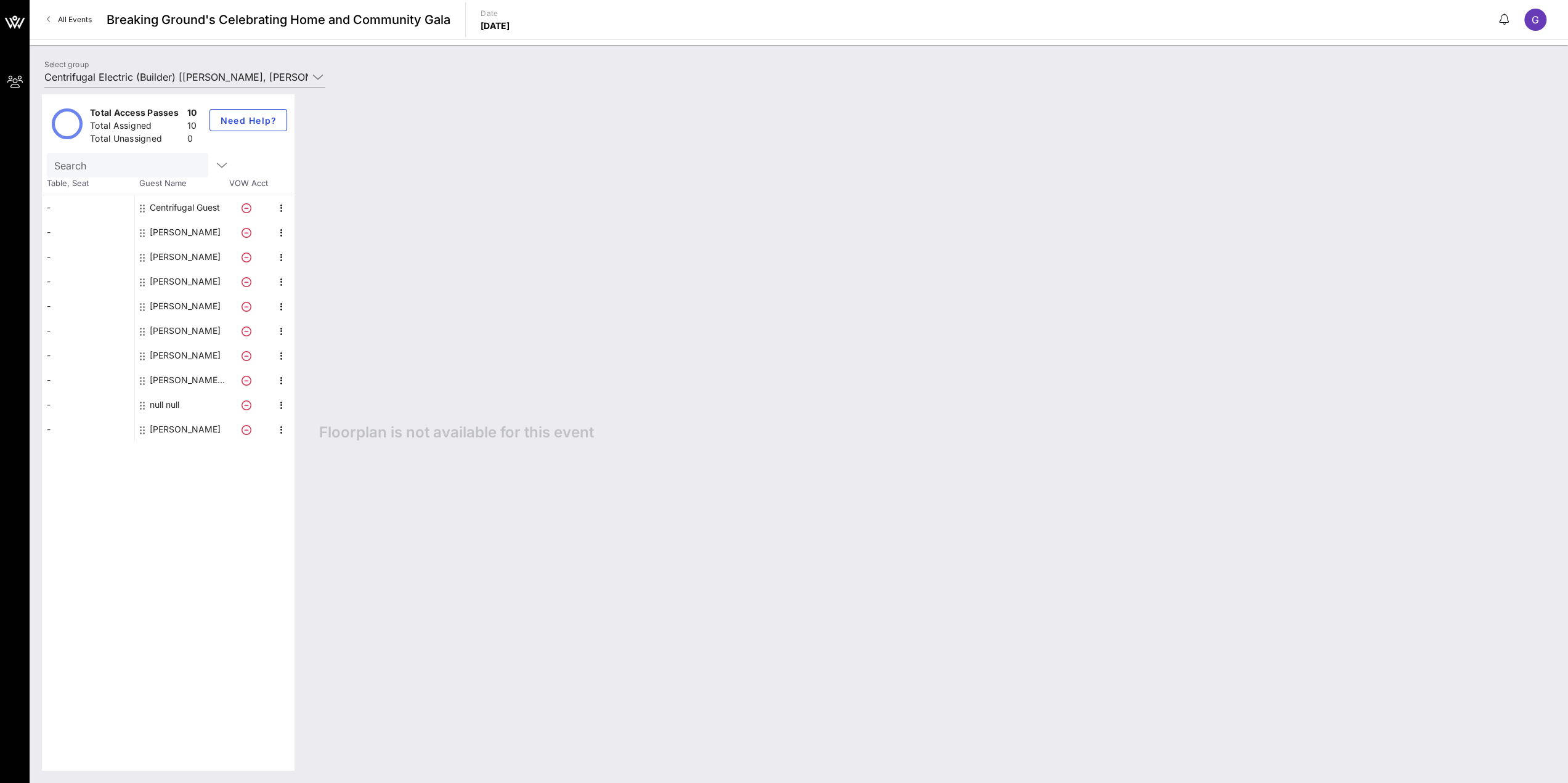
click at [161, 404] on div "null null" at bounding box center [164, 404] width 30 height 25
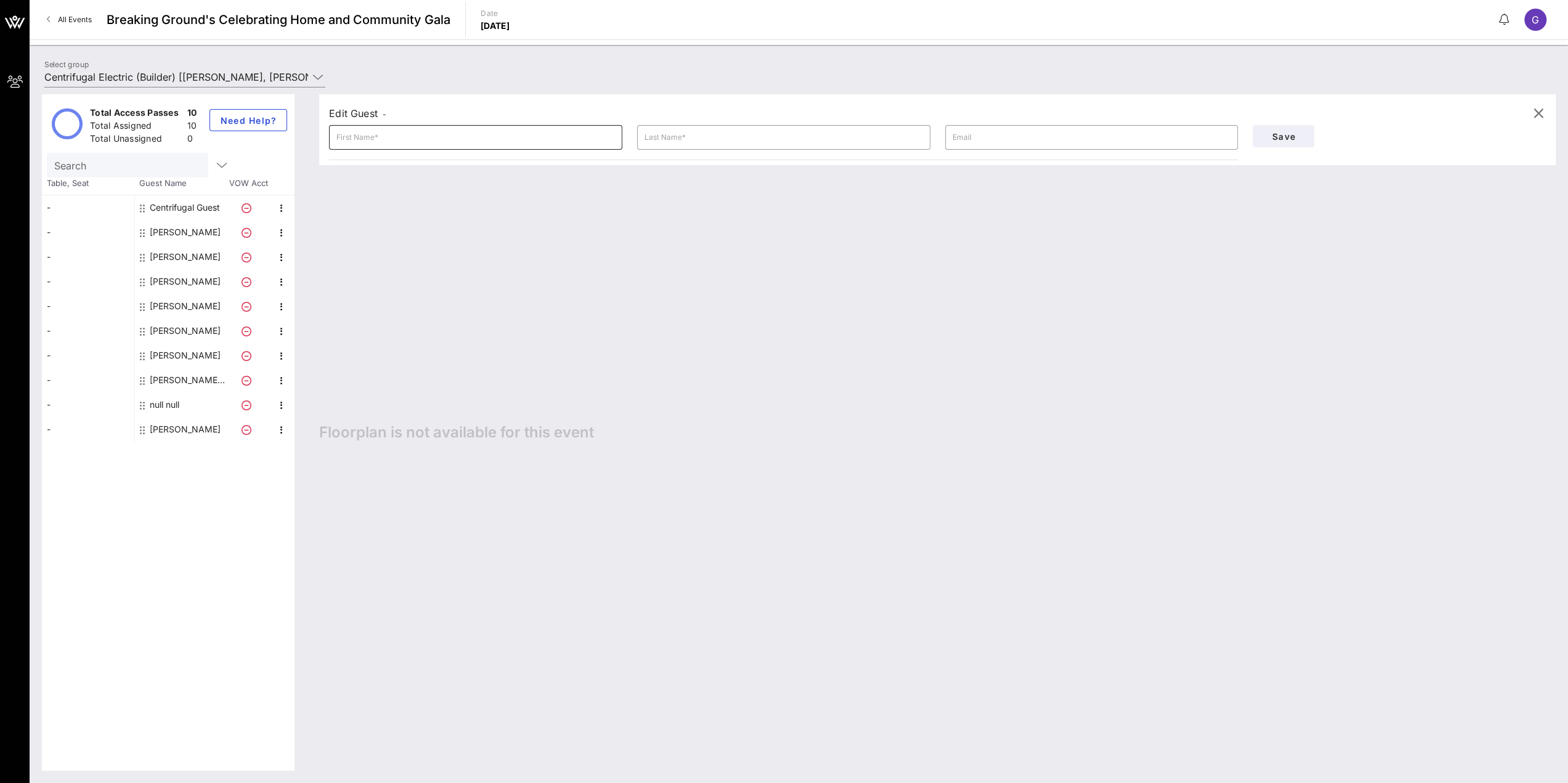
click at [387, 138] on input "text" at bounding box center [476, 136] width 278 height 19
type input "Cent"
click at [703, 140] on input "Guest" at bounding box center [784, 136] width 278 height 19
type input "Guest"
click at [435, 135] on input "Cent" at bounding box center [476, 136] width 278 height 19
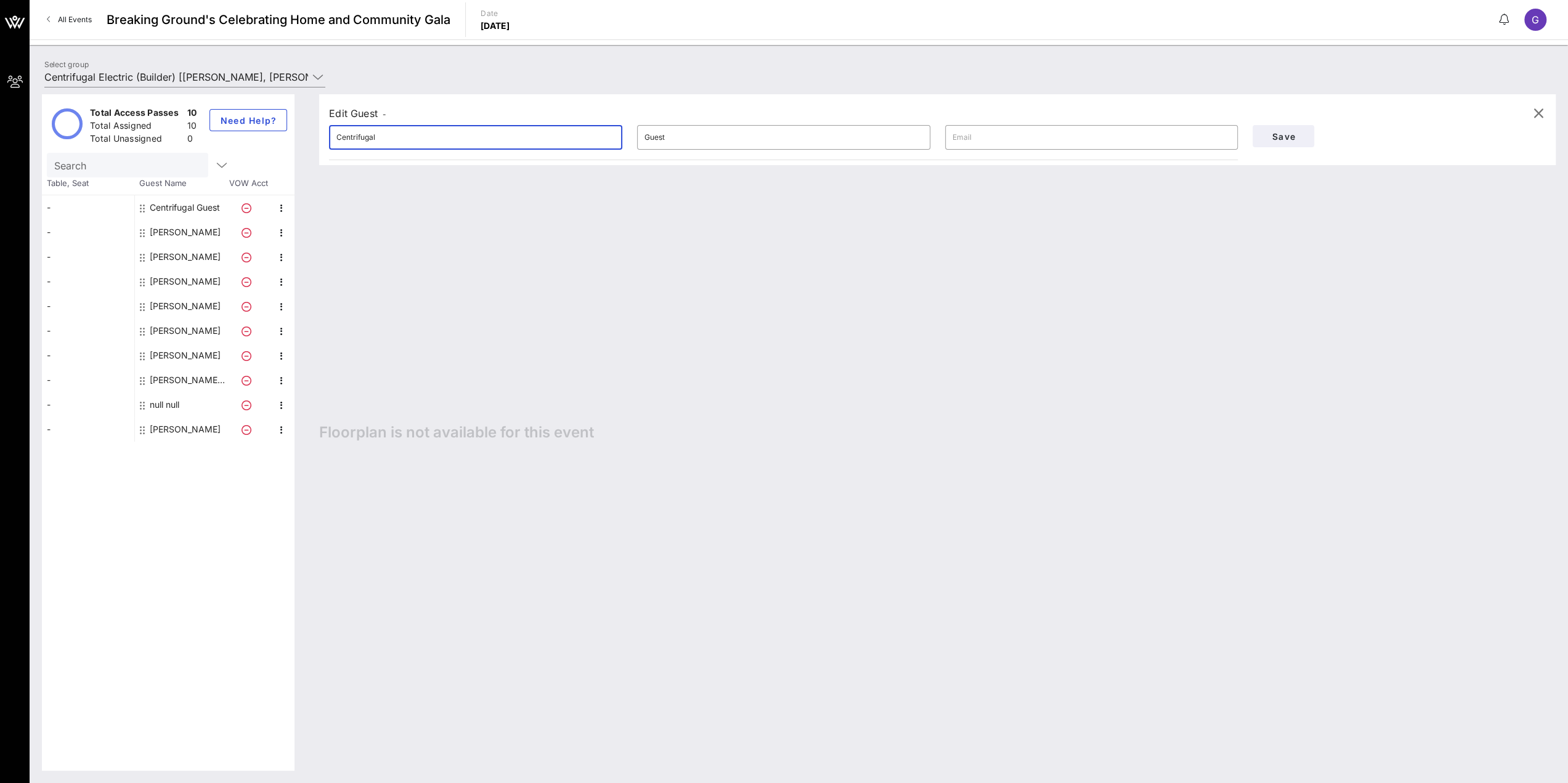
type input "Centrifugal"
click at [1279, 140] on span "Save" at bounding box center [1282, 135] width 42 height 10
